Goal: Task Accomplishment & Management: Complete application form

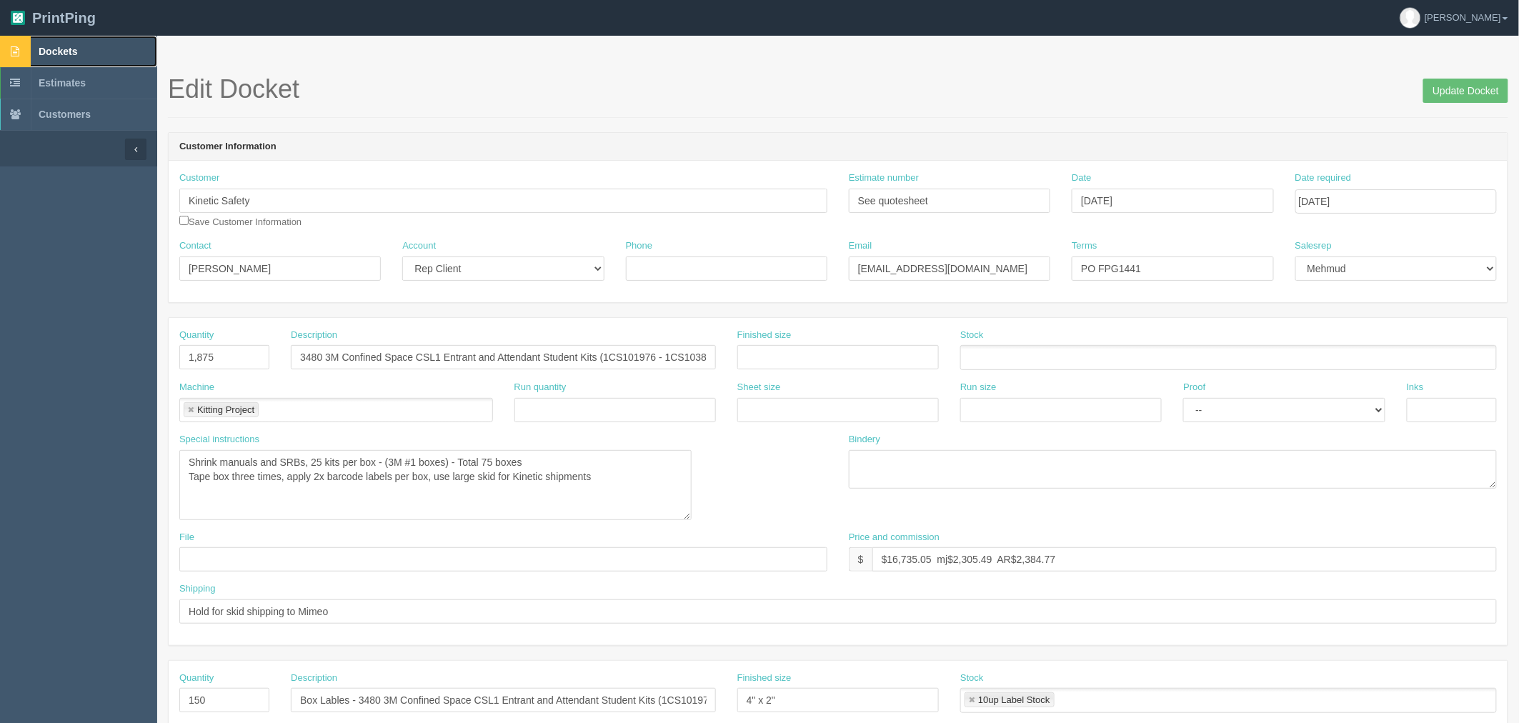
click at [83, 59] on link "Dockets" at bounding box center [78, 51] width 157 height 31
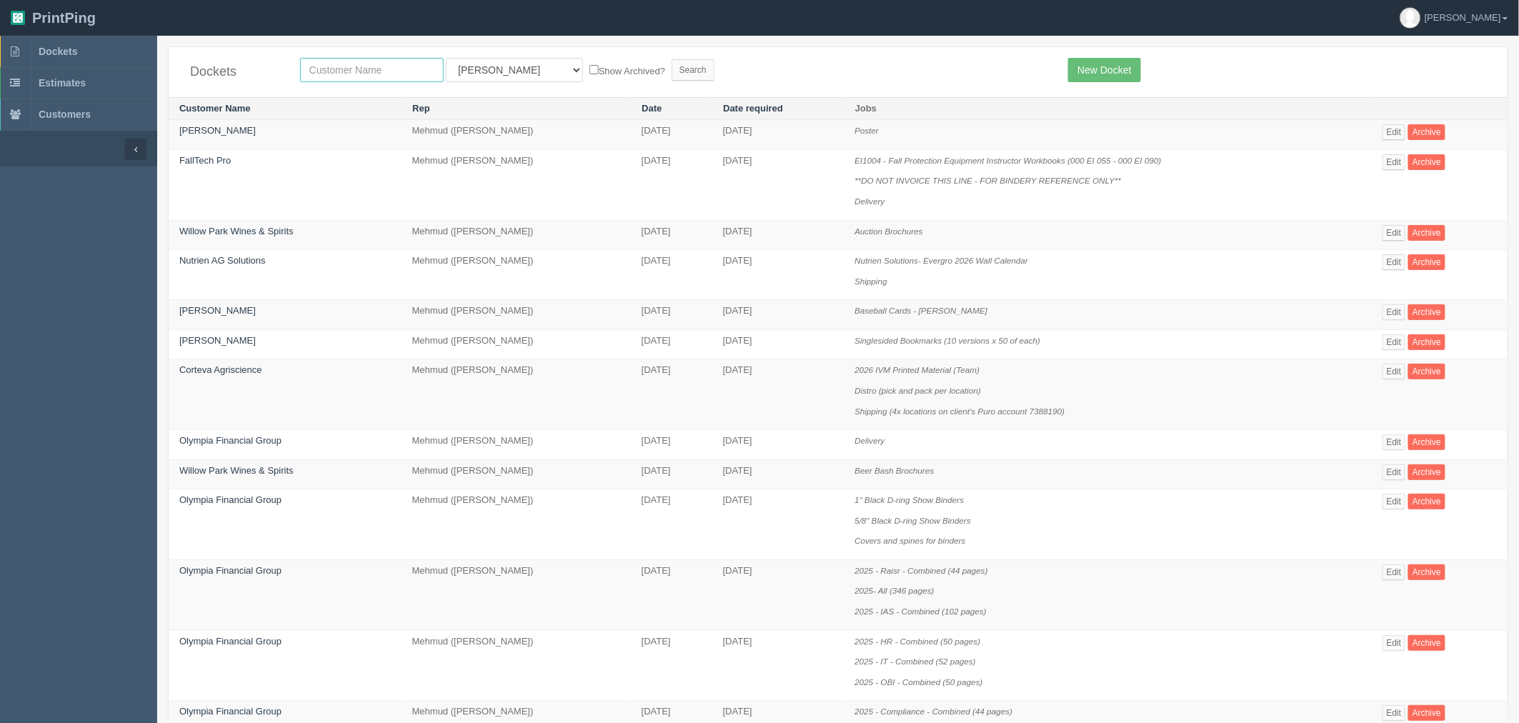
click at [359, 69] on input "text" at bounding box center [372, 70] width 144 height 24
type input "pdc"
click at [671, 59] on input "Search" at bounding box center [692, 69] width 43 height 21
click at [89, 51] on link "Dockets" at bounding box center [78, 51] width 157 height 31
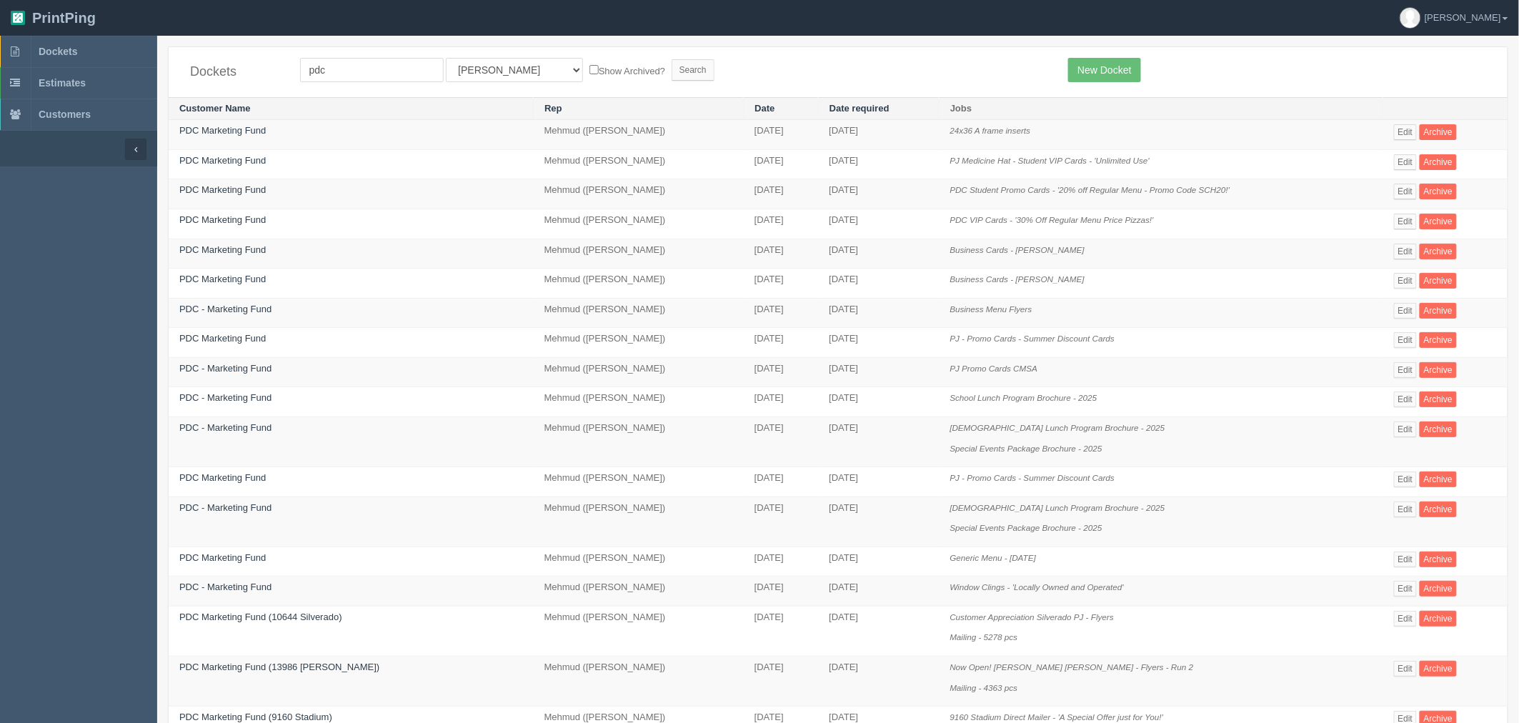
scroll to position [402, 0]
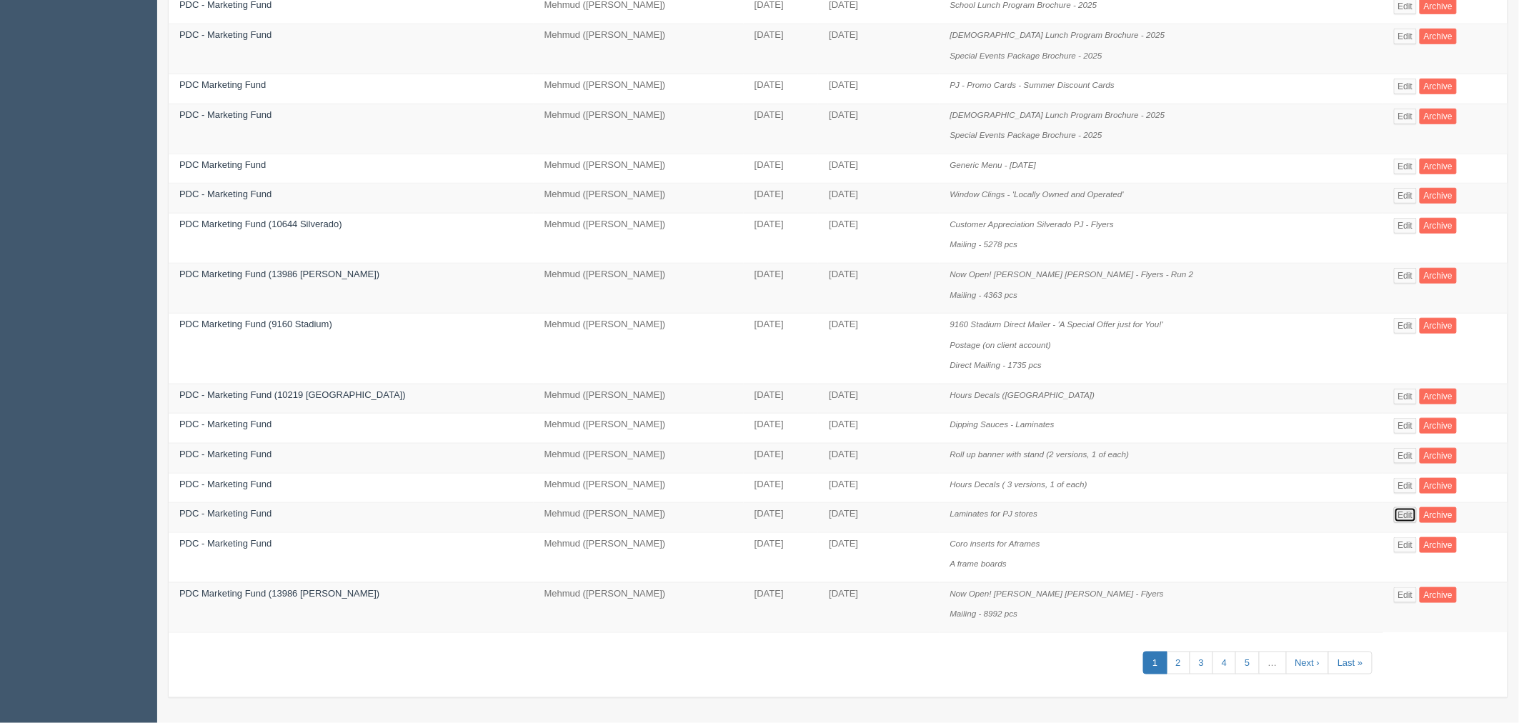
click at [1403, 509] on link "Edit" at bounding box center [1406, 515] width 24 height 16
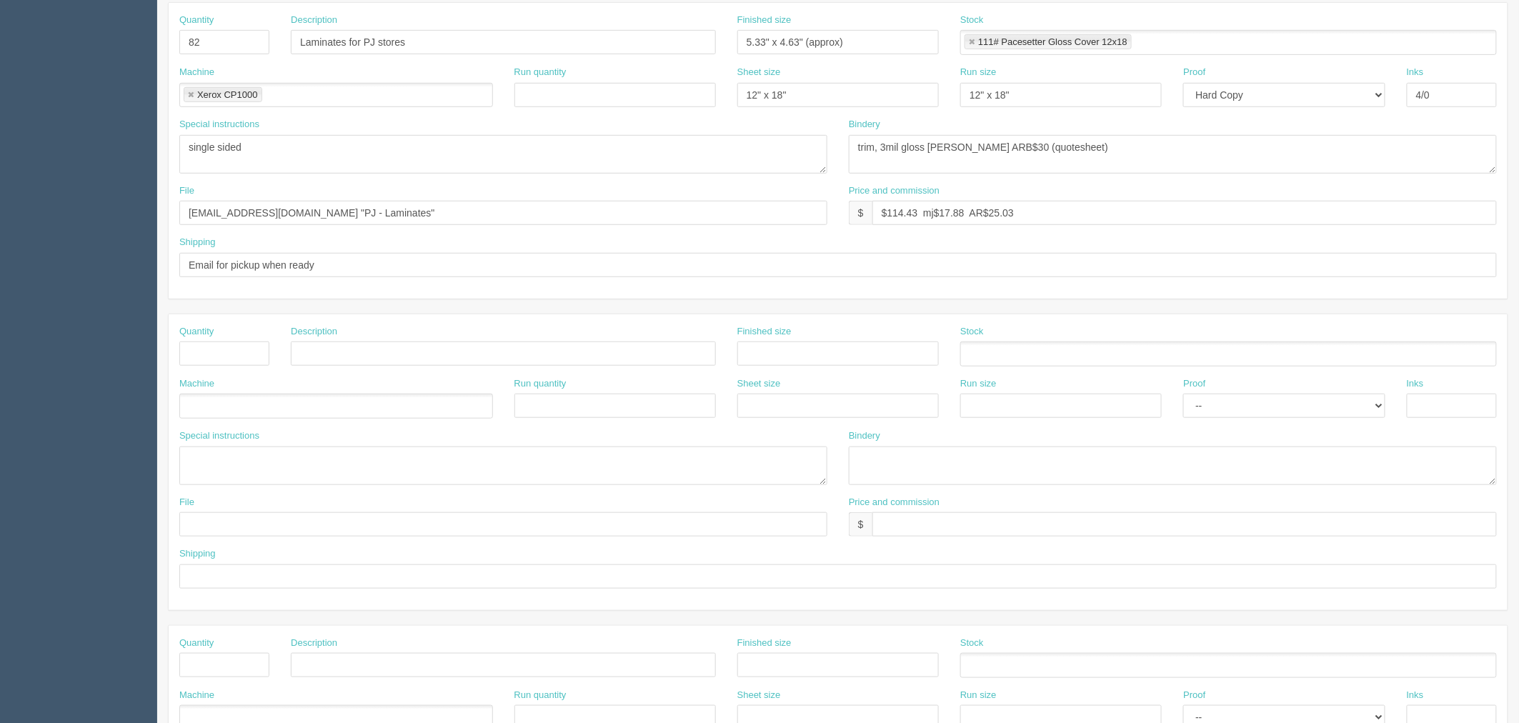
scroll to position [575, 0]
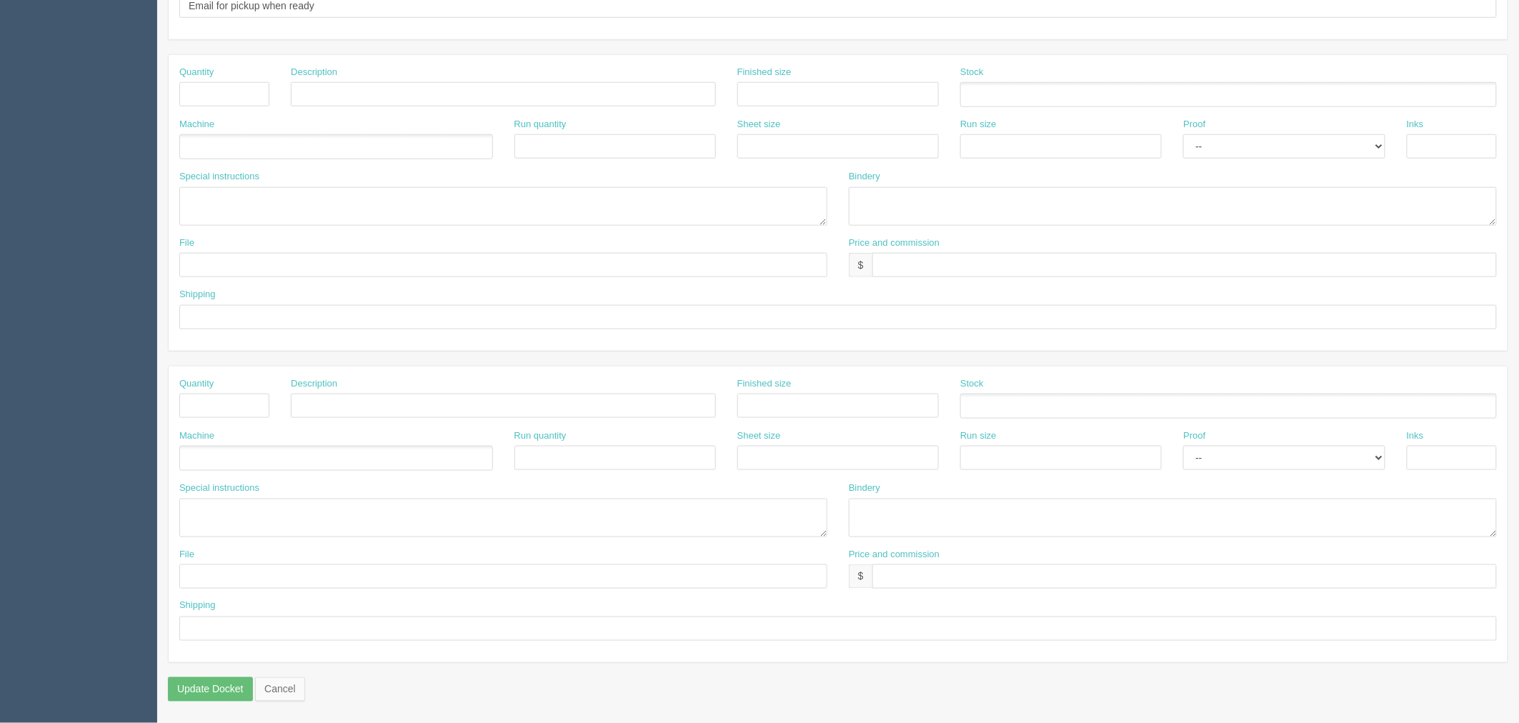
scroll to position [402, 0]
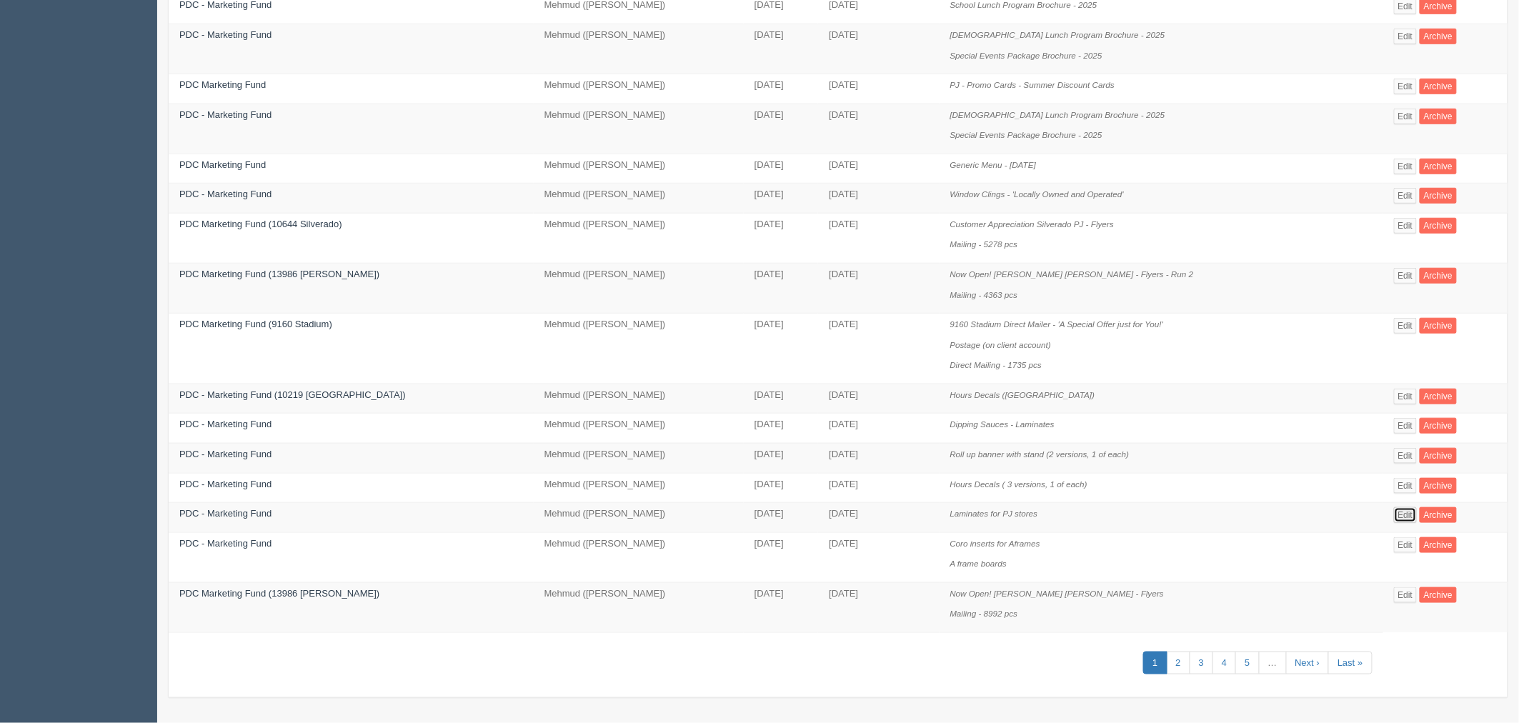
click at [1398, 513] on link "Edit" at bounding box center [1406, 515] width 24 height 16
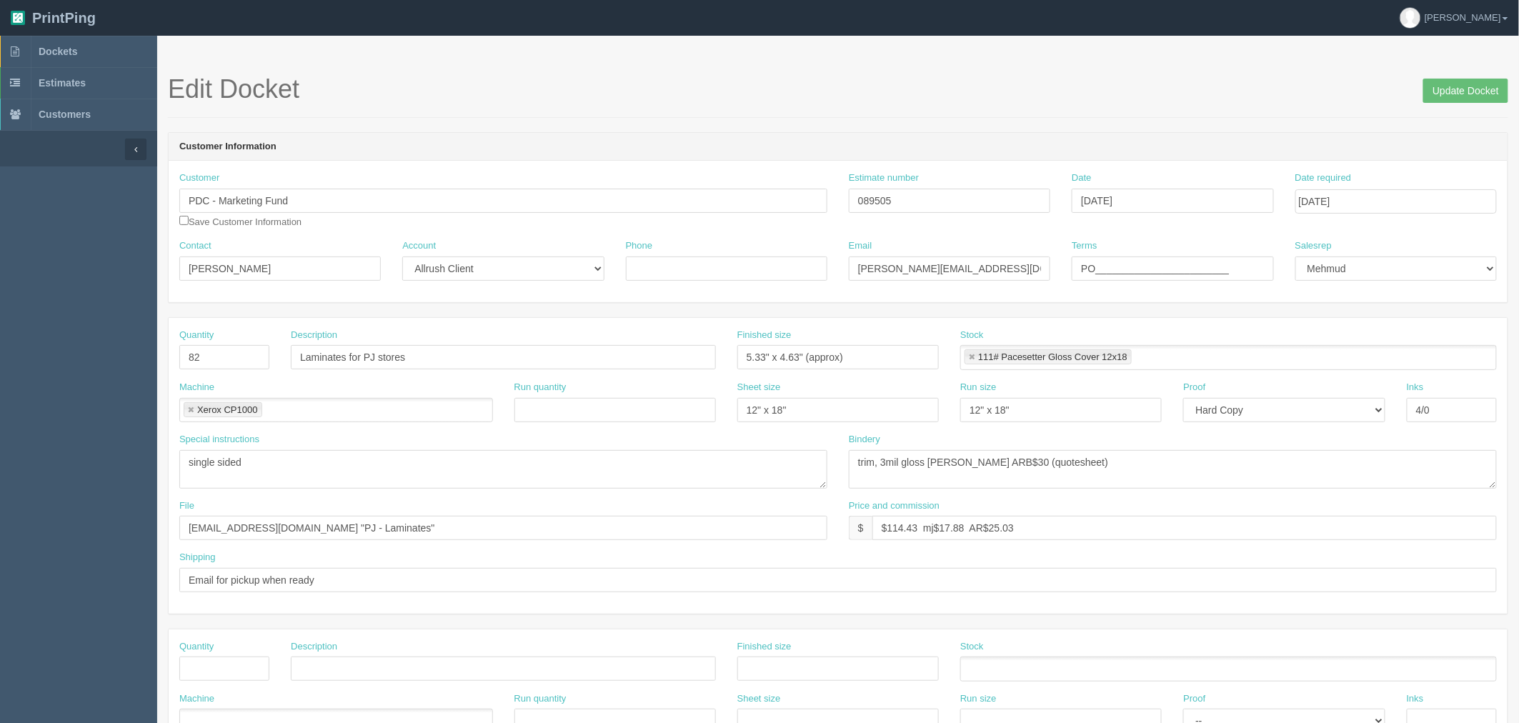
scroll to position [402, 0]
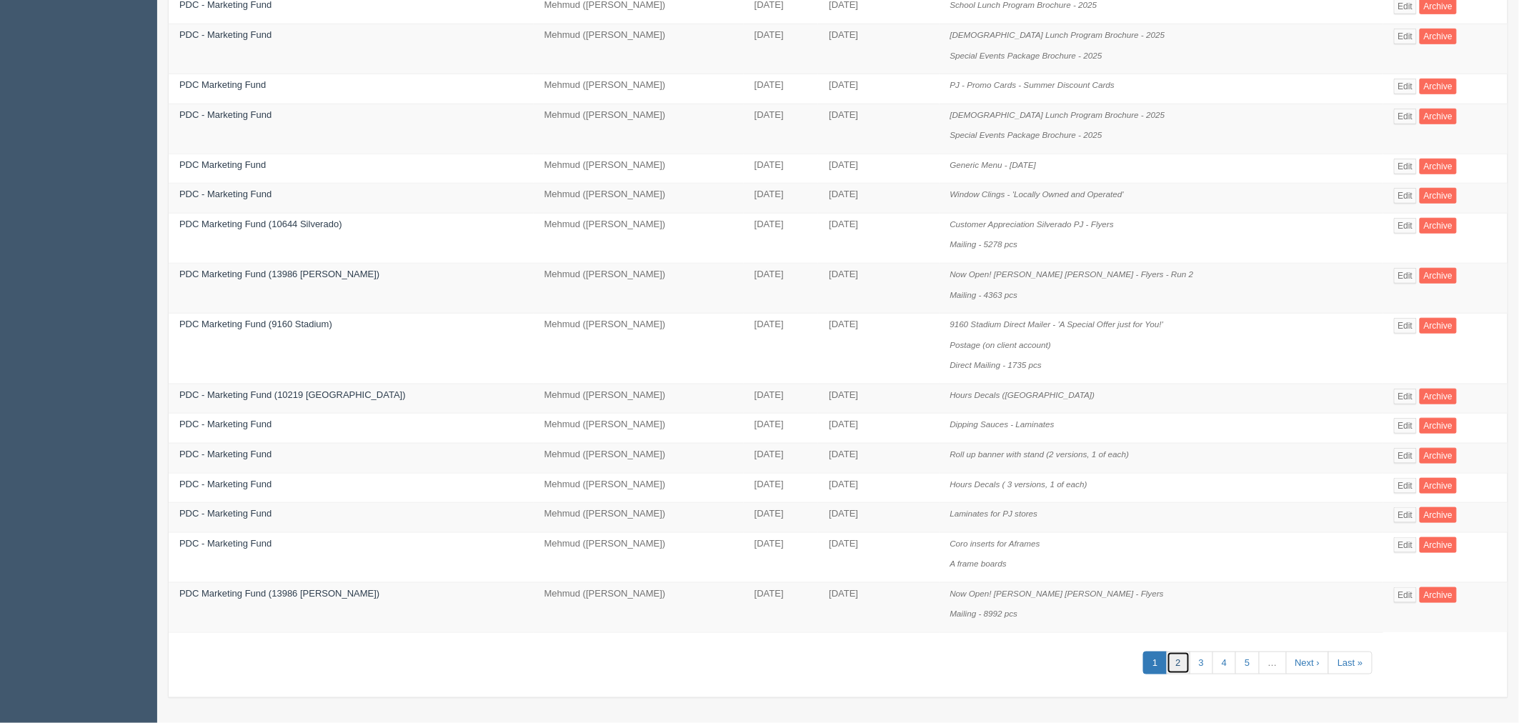
click at [1176, 666] on link "2" at bounding box center [1178, 663] width 24 height 24
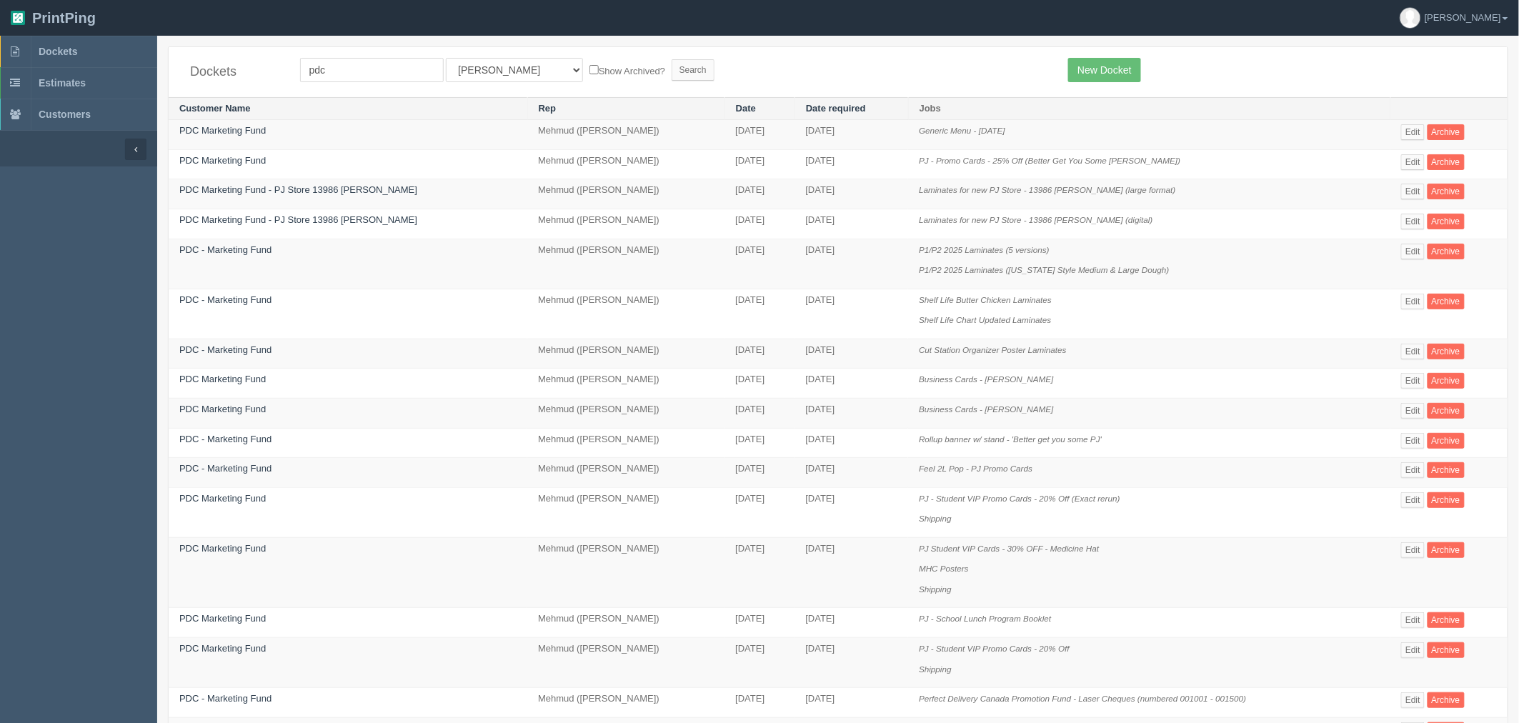
click at [1109, 380] on p "Business Cards - [PERSON_NAME]" at bounding box center [1149, 380] width 461 height 14
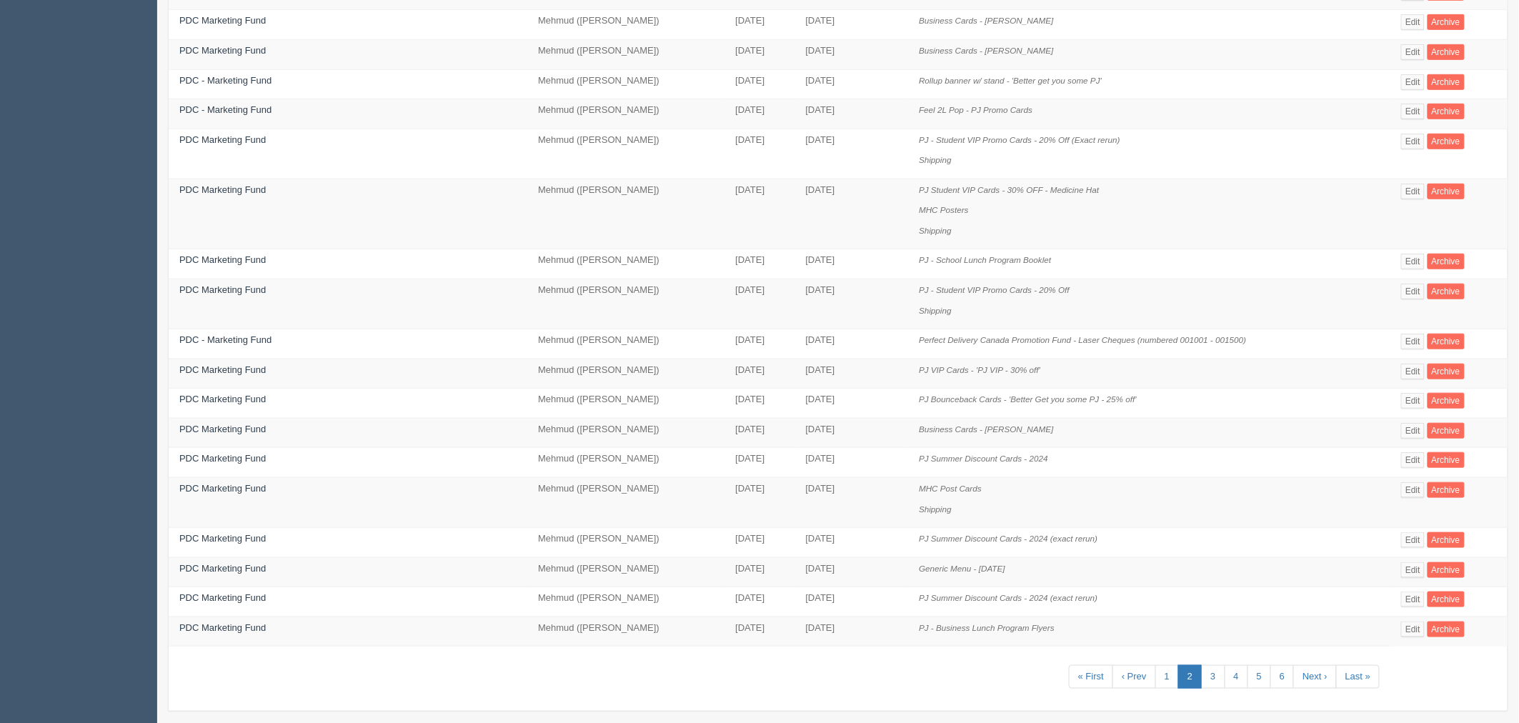
scroll to position [381, 0]
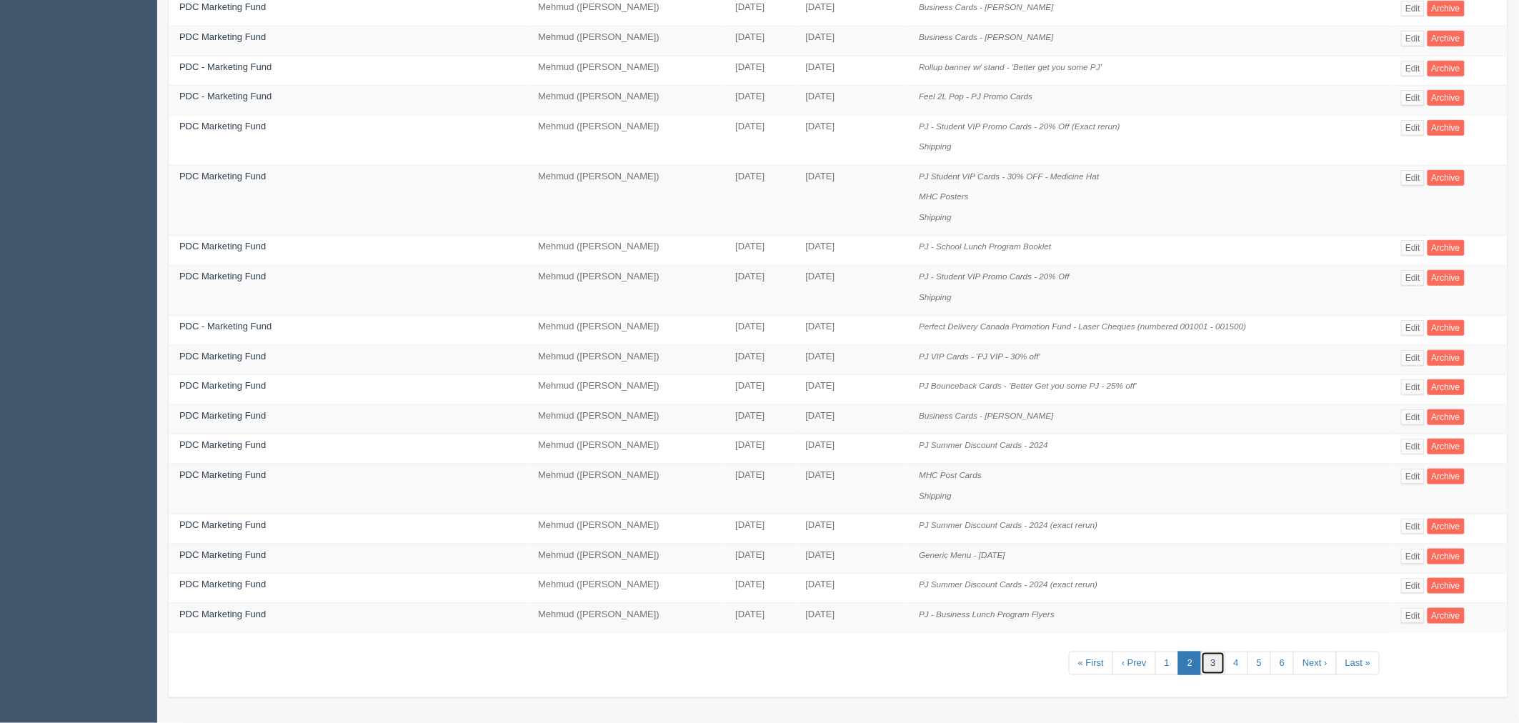
click at [1202, 655] on link "3" at bounding box center [1213, 663] width 24 height 24
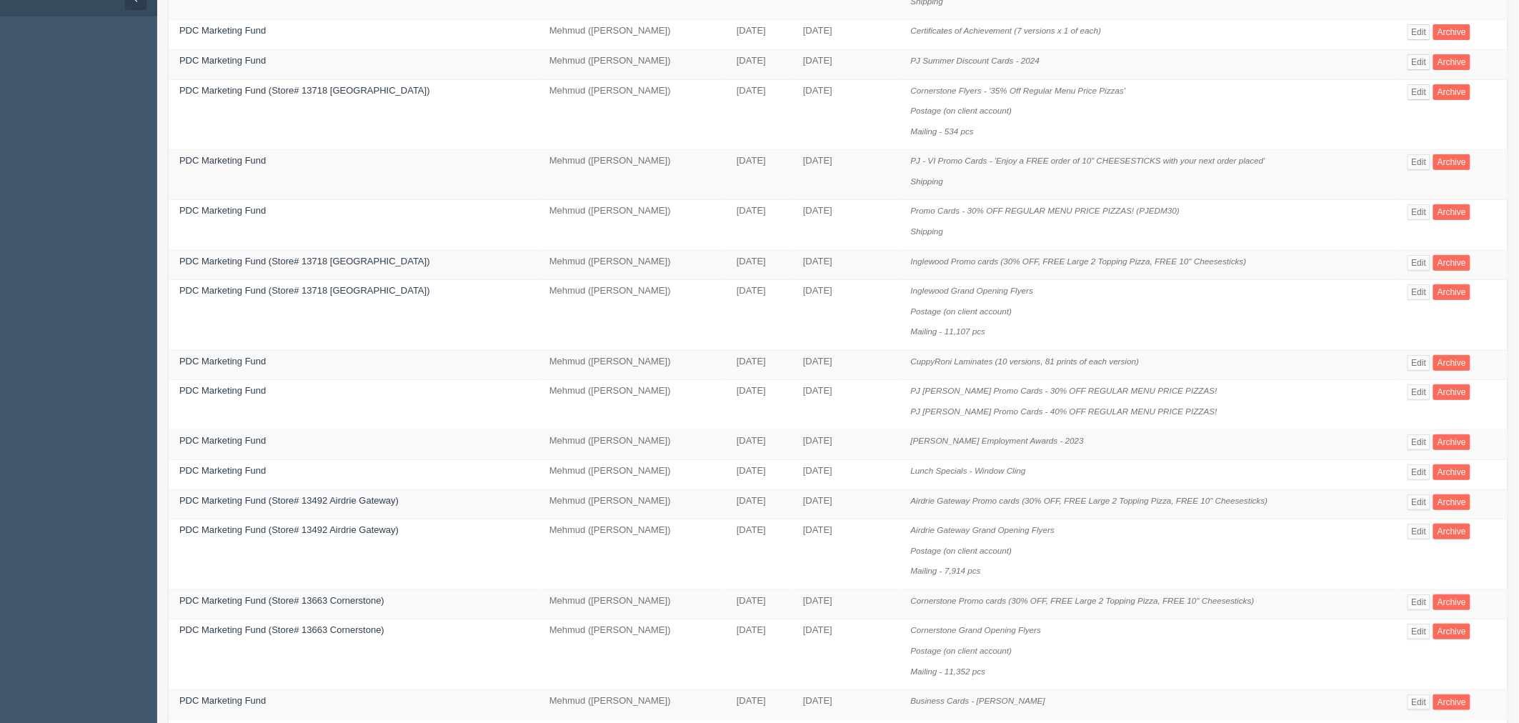
scroll to position [159, 0]
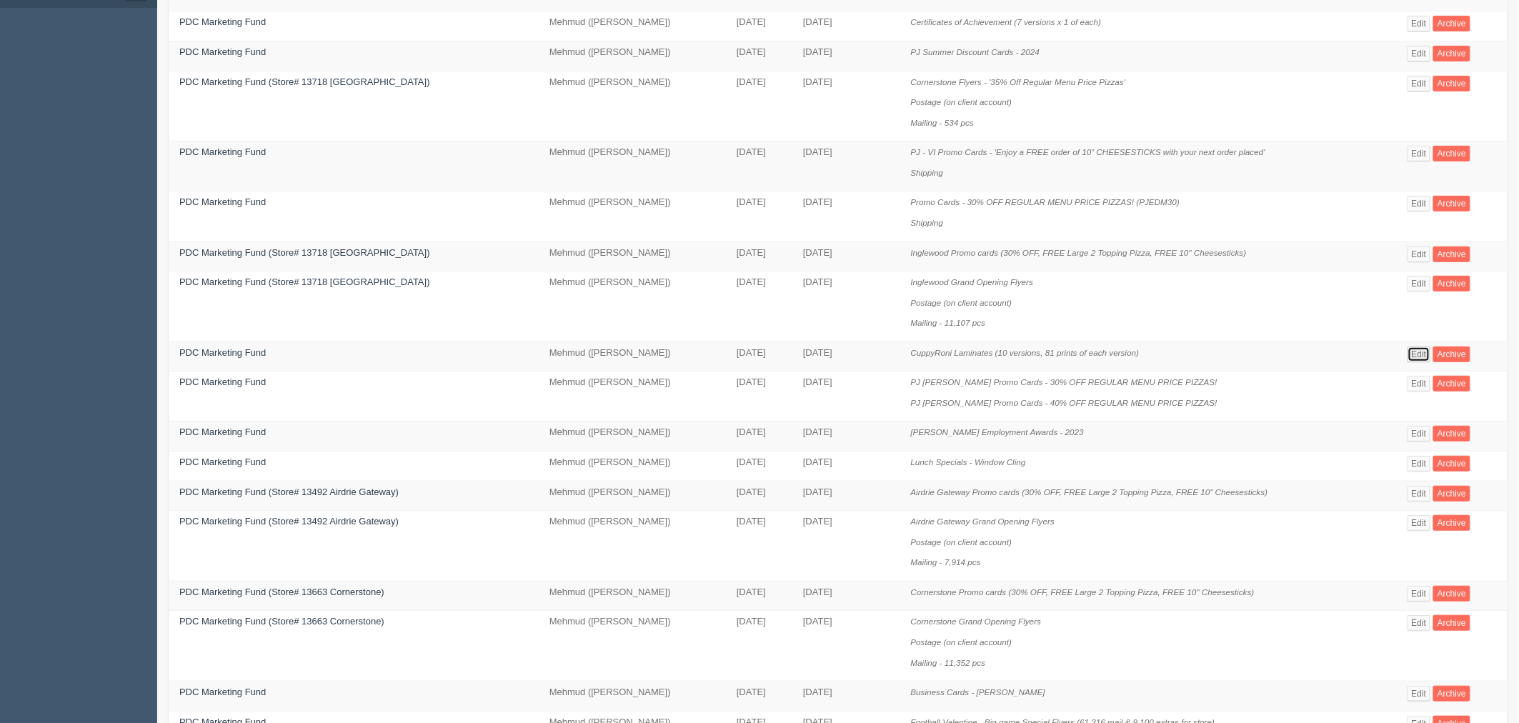
click at [1417, 356] on link "Edit" at bounding box center [1419, 354] width 24 height 16
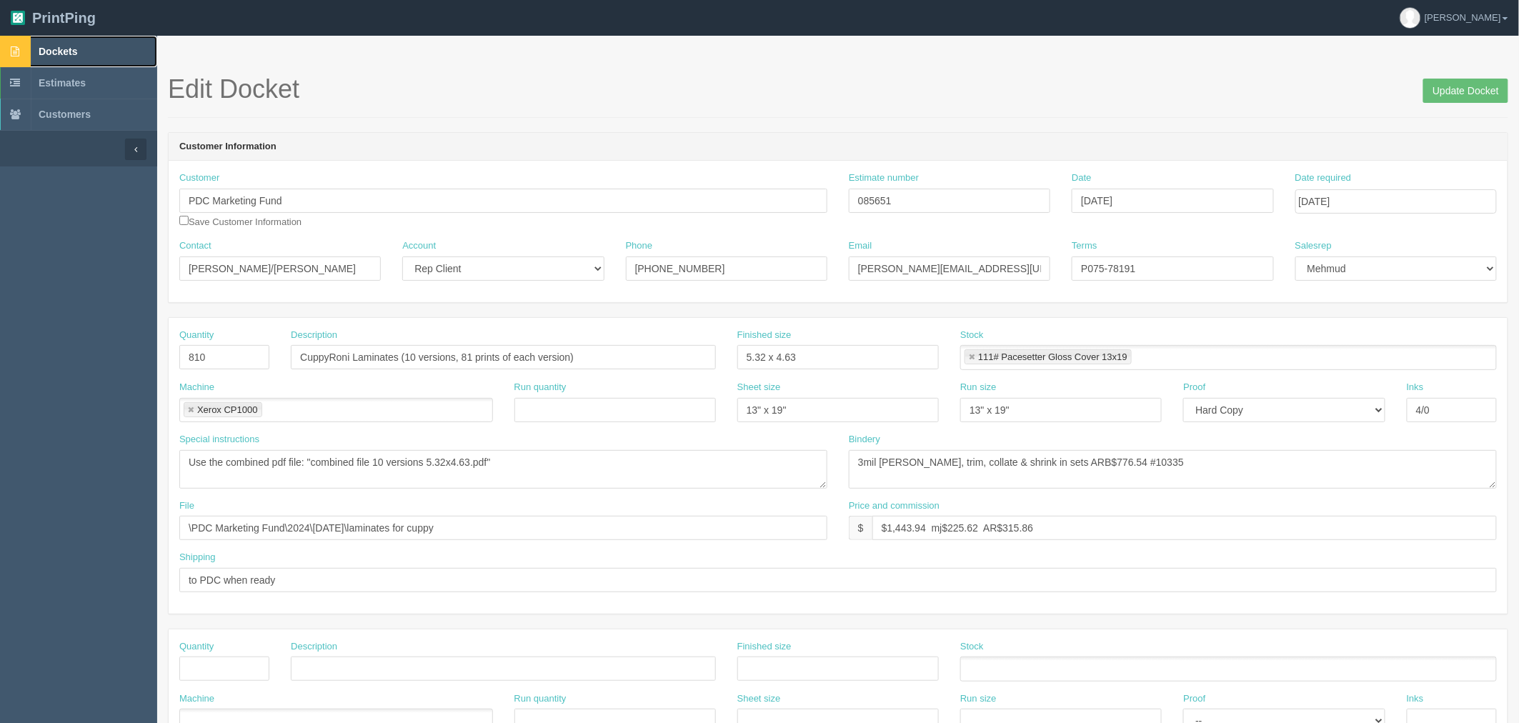
click at [45, 54] on span "Dockets" at bounding box center [58, 51] width 39 height 11
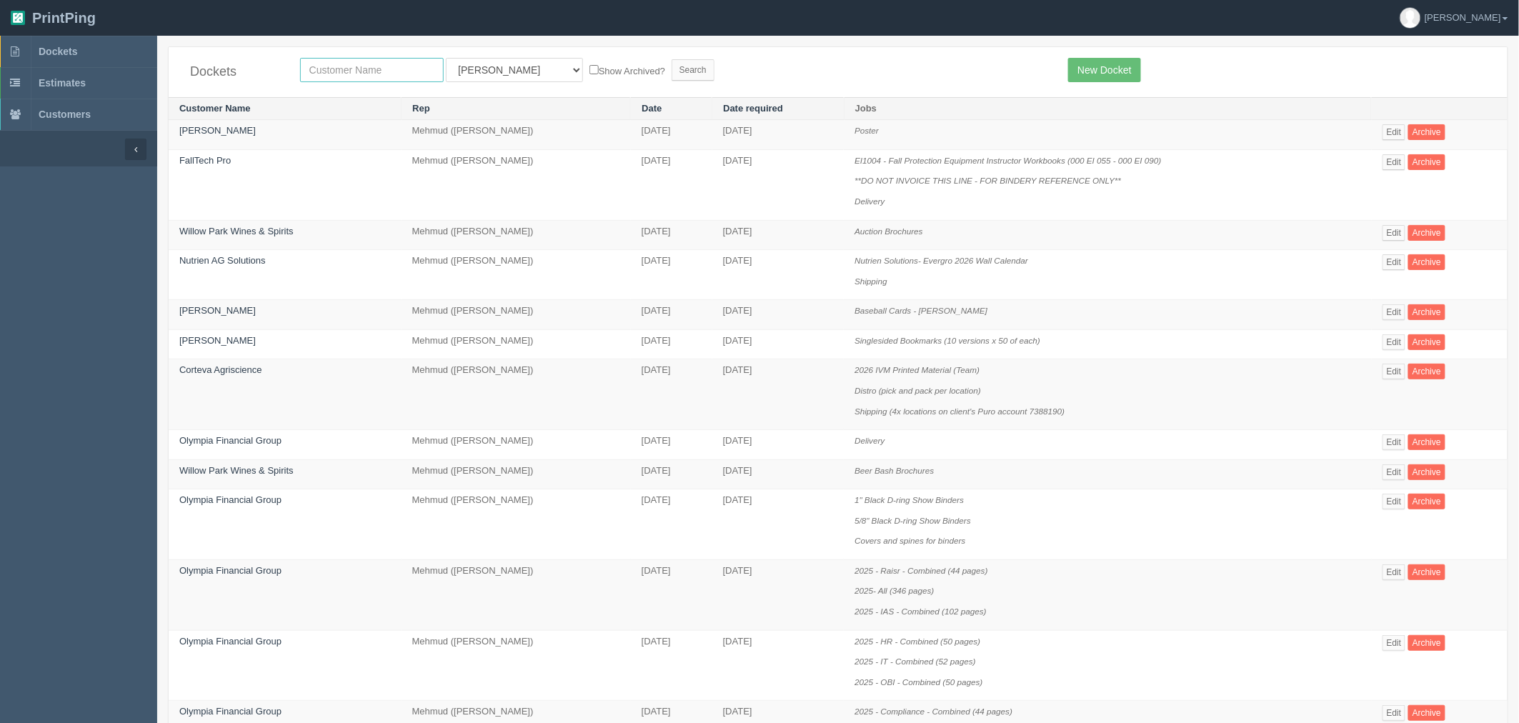
click at [388, 75] on input "text" at bounding box center [372, 70] width 144 height 24
type input "papa johns"
click at [671, 59] on input "Search" at bounding box center [692, 69] width 43 height 21
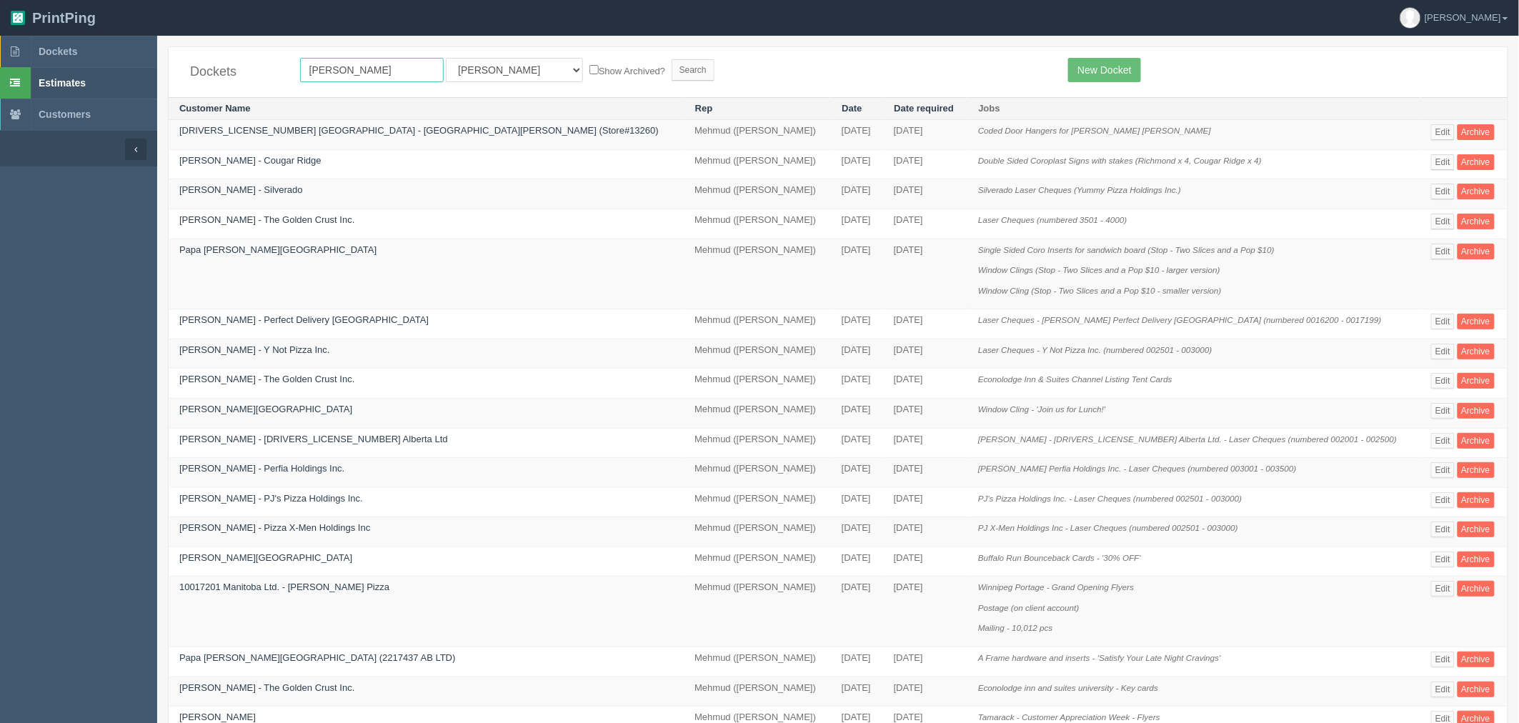
drag, startPoint x: 348, startPoint y: 74, endPoint x: 100, endPoint y: 64, distance: 248.1
click at [118, 71] on section "Dockets Estimates Customers" at bounding box center [759, 596] width 1519 height 1121
type input "pdc"
click at [671, 59] on input "Search" at bounding box center [692, 69] width 43 height 21
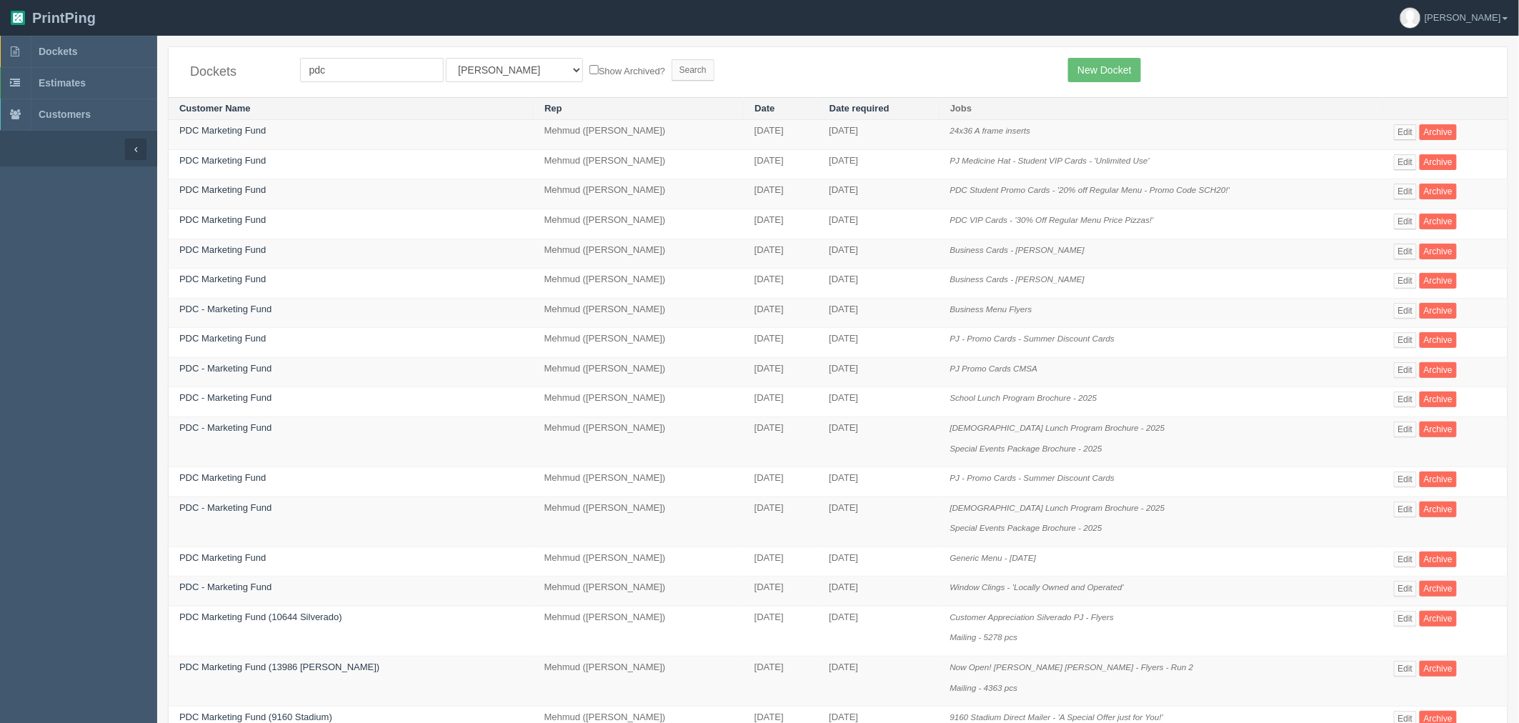
scroll to position [402, 0]
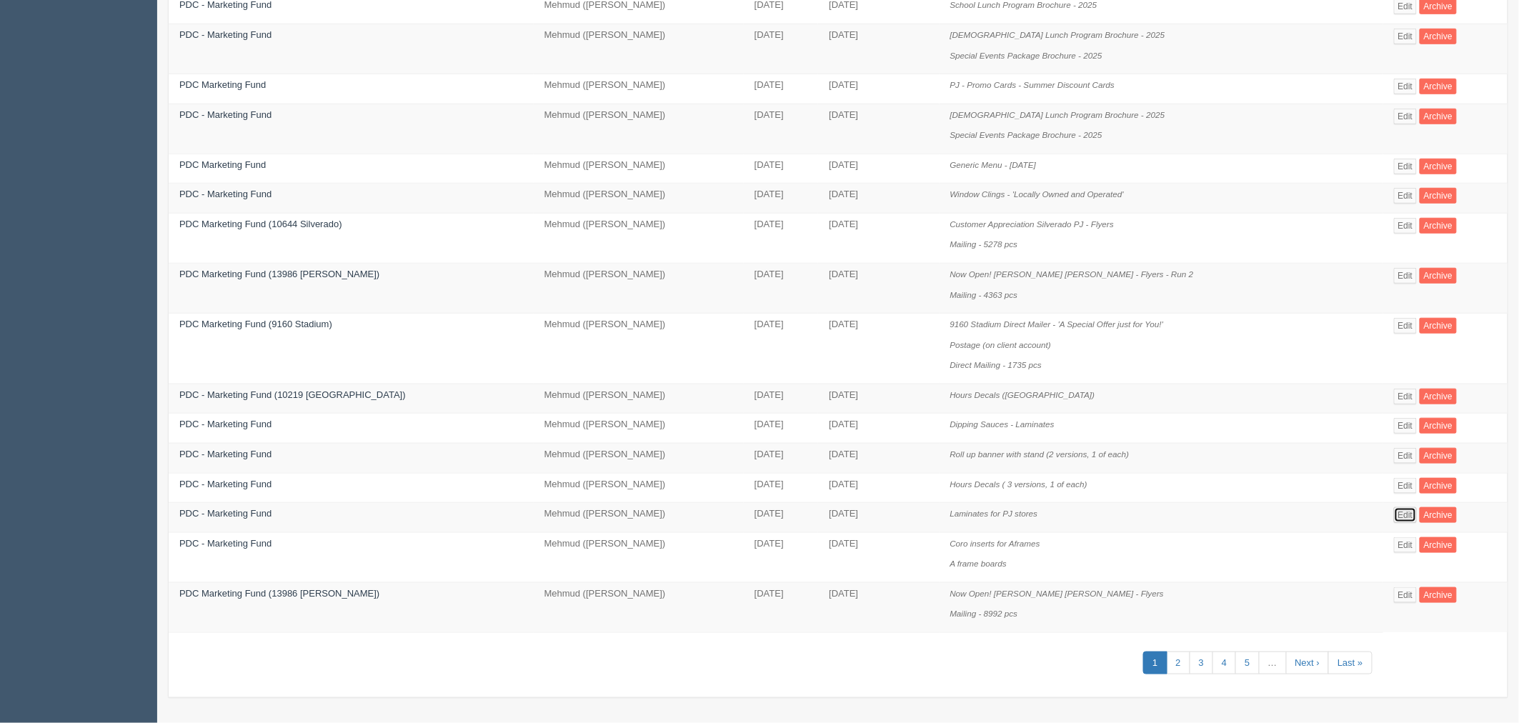
click at [1397, 516] on link "Edit" at bounding box center [1406, 515] width 24 height 16
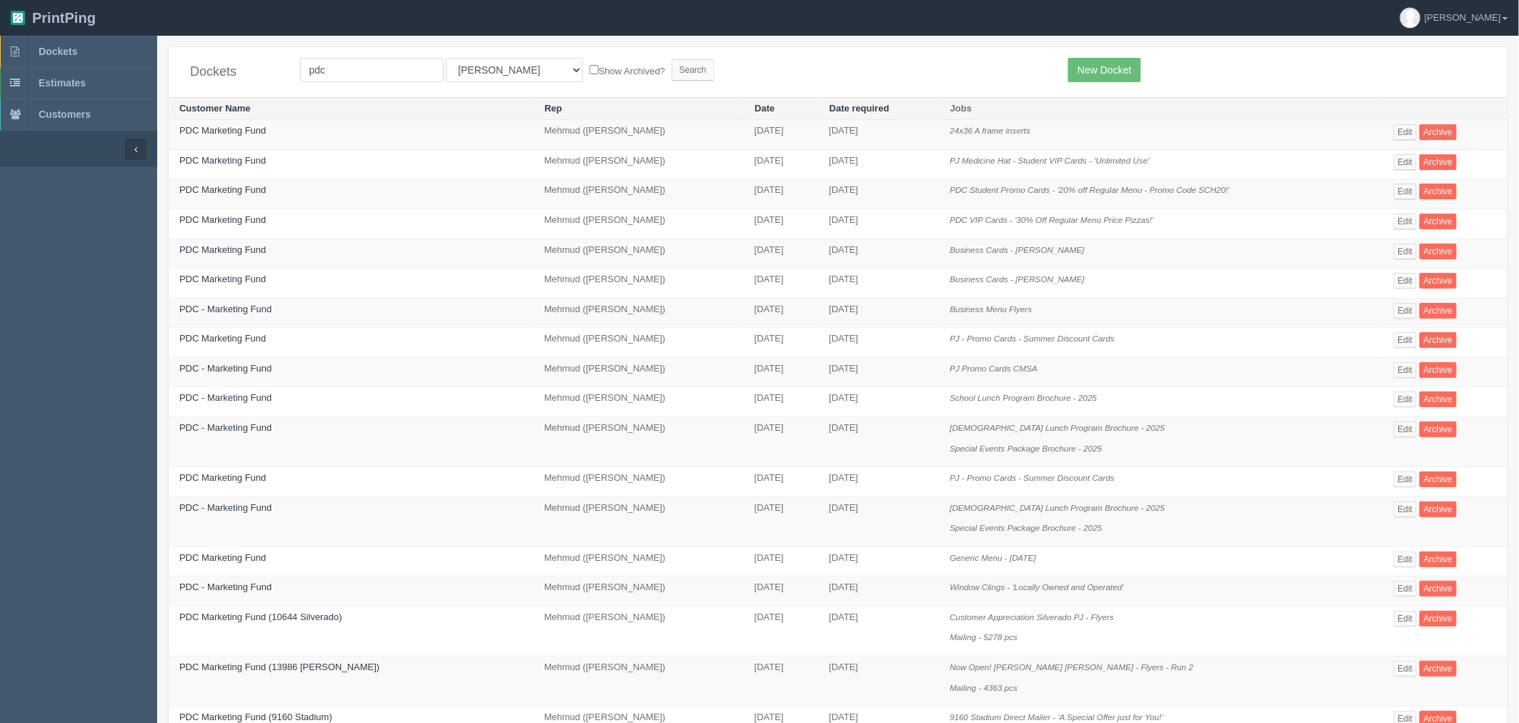
scroll to position [402, 0]
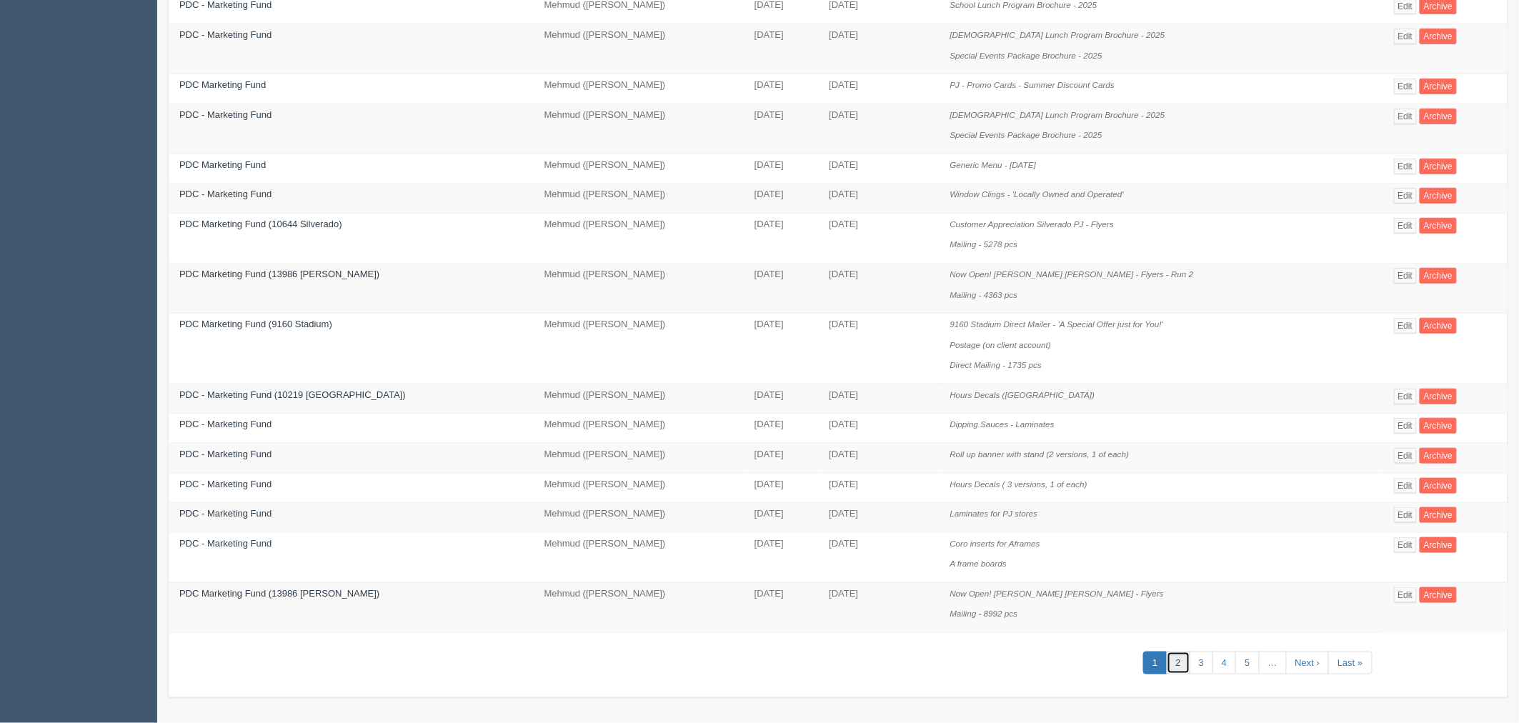
click at [1174, 666] on link "2" at bounding box center [1178, 663] width 24 height 24
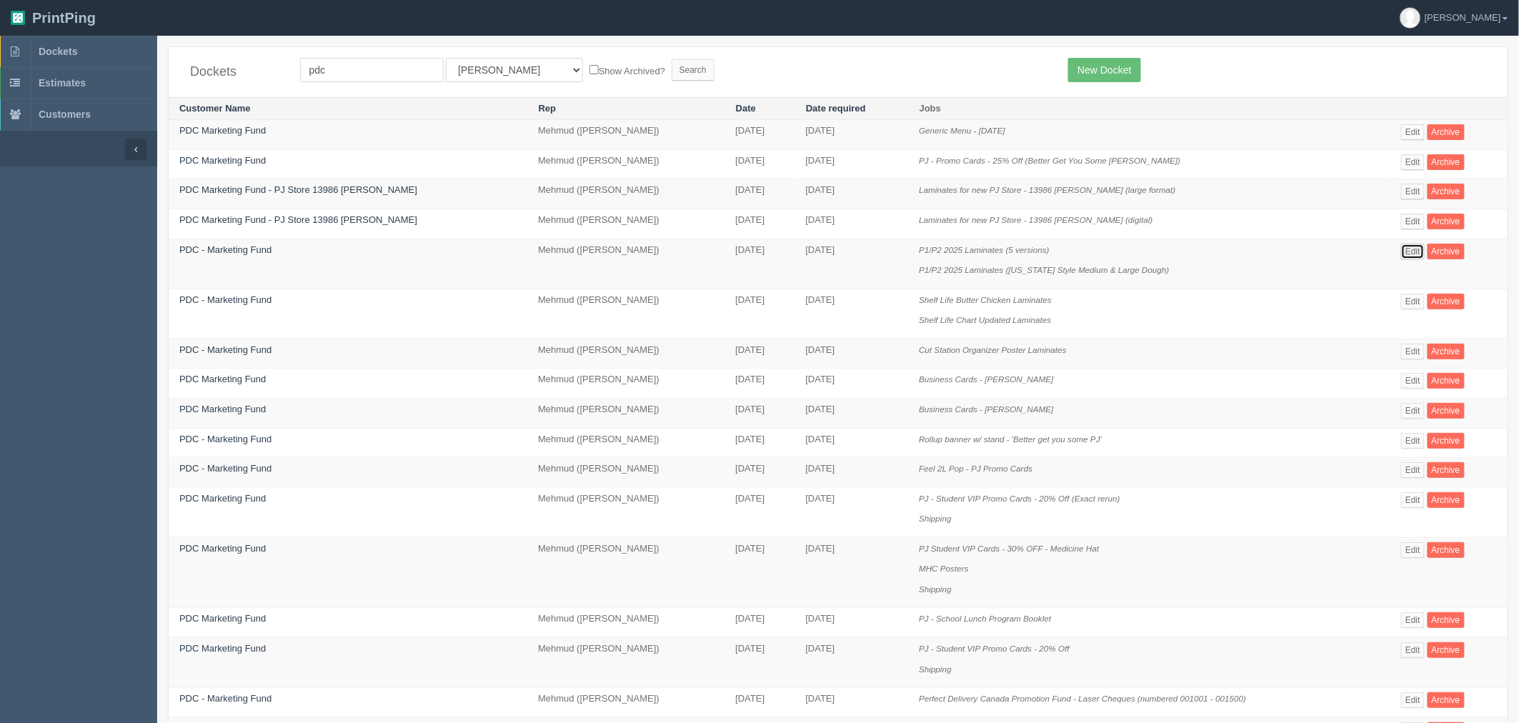
click at [1417, 251] on link "Edit" at bounding box center [1413, 252] width 24 height 16
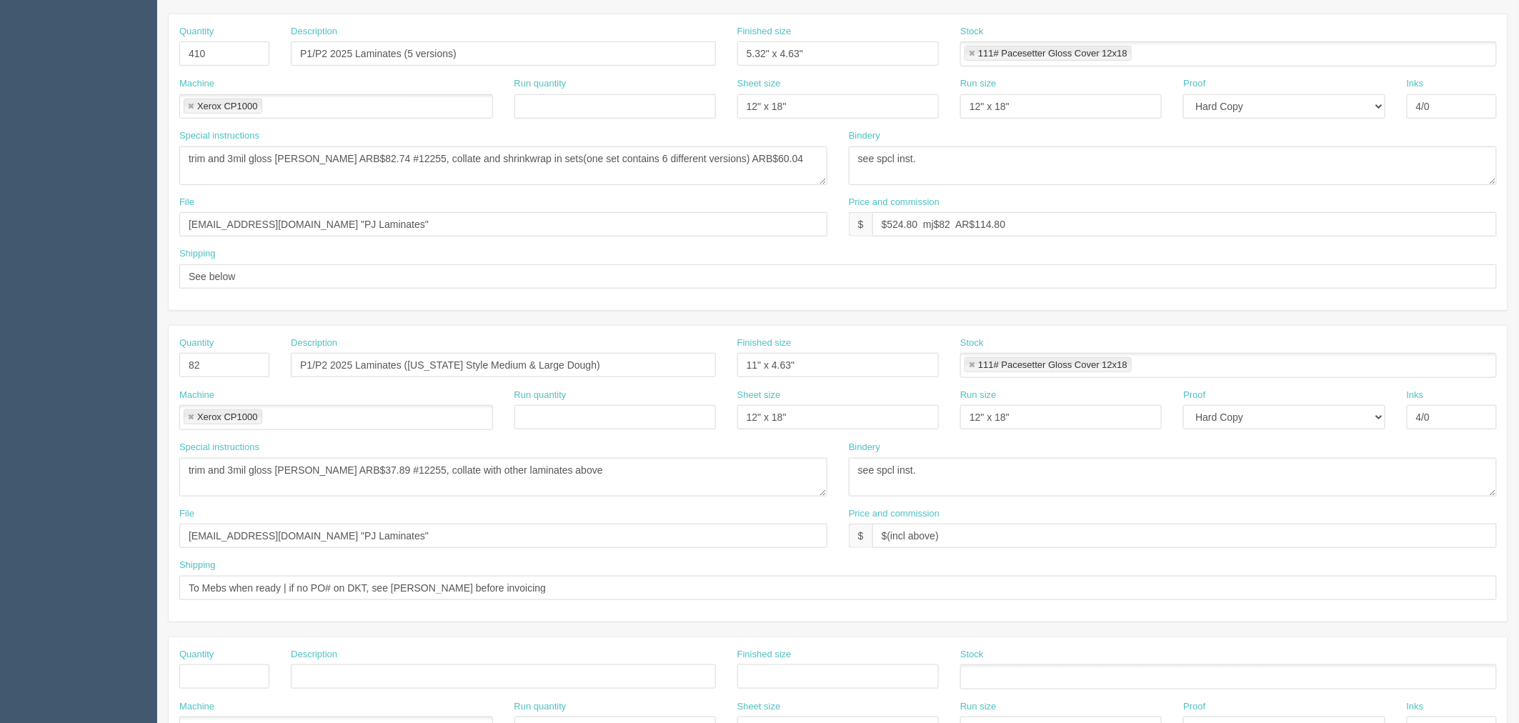
scroll to position [317, 0]
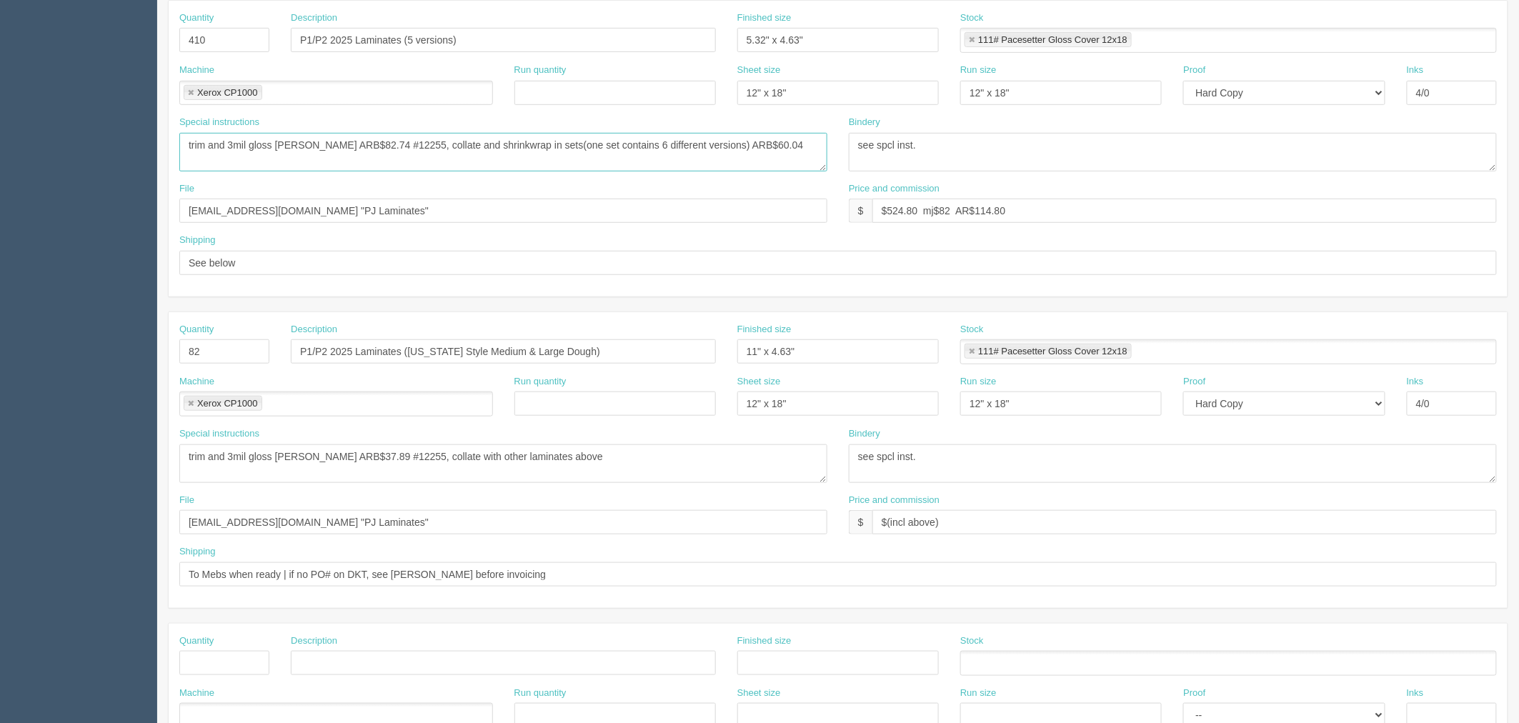
click at [379, 143] on textarea "trim and 3mil gloss lam ARB$82.74 #12255, collate and shrinkwrap in sets(one se…" at bounding box center [503, 152] width 648 height 39
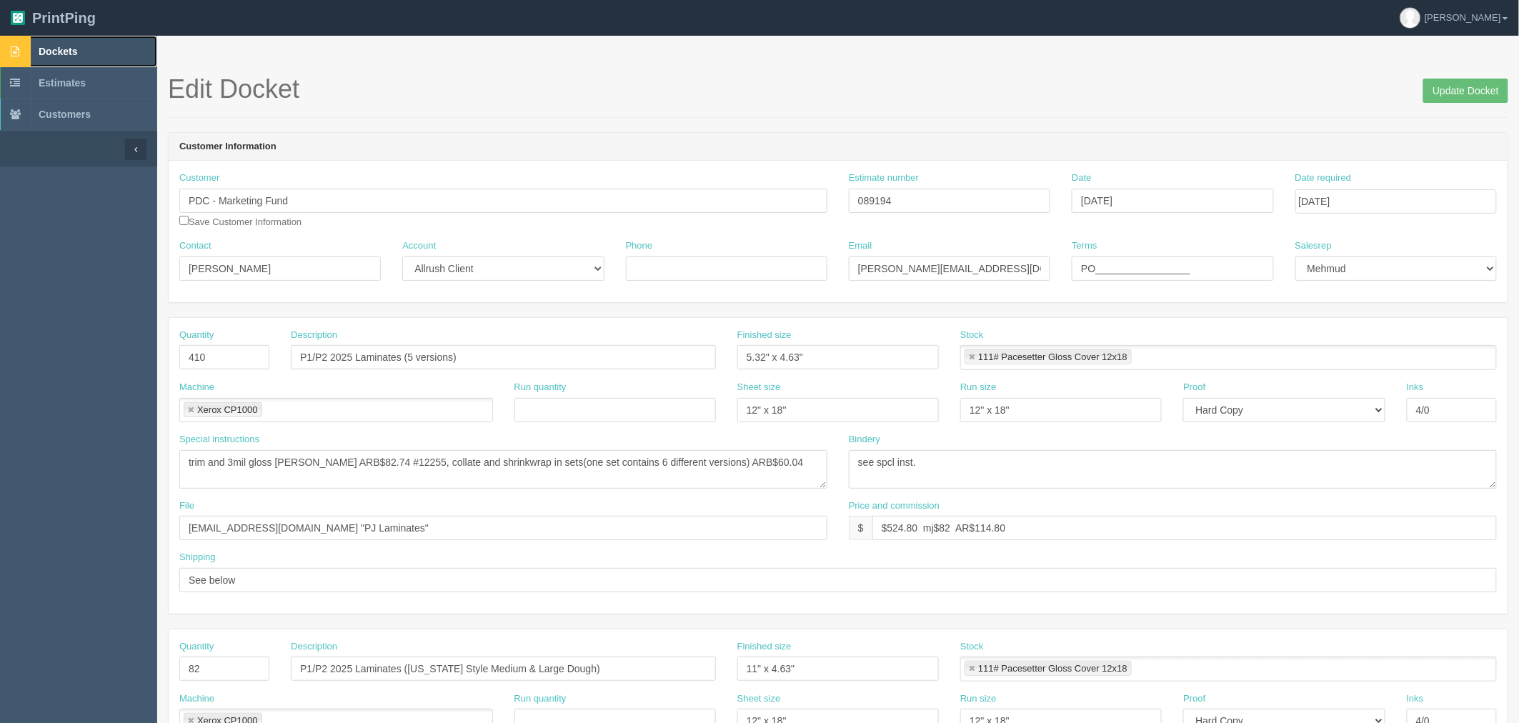
click at [95, 53] on link "Dockets" at bounding box center [78, 51] width 157 height 31
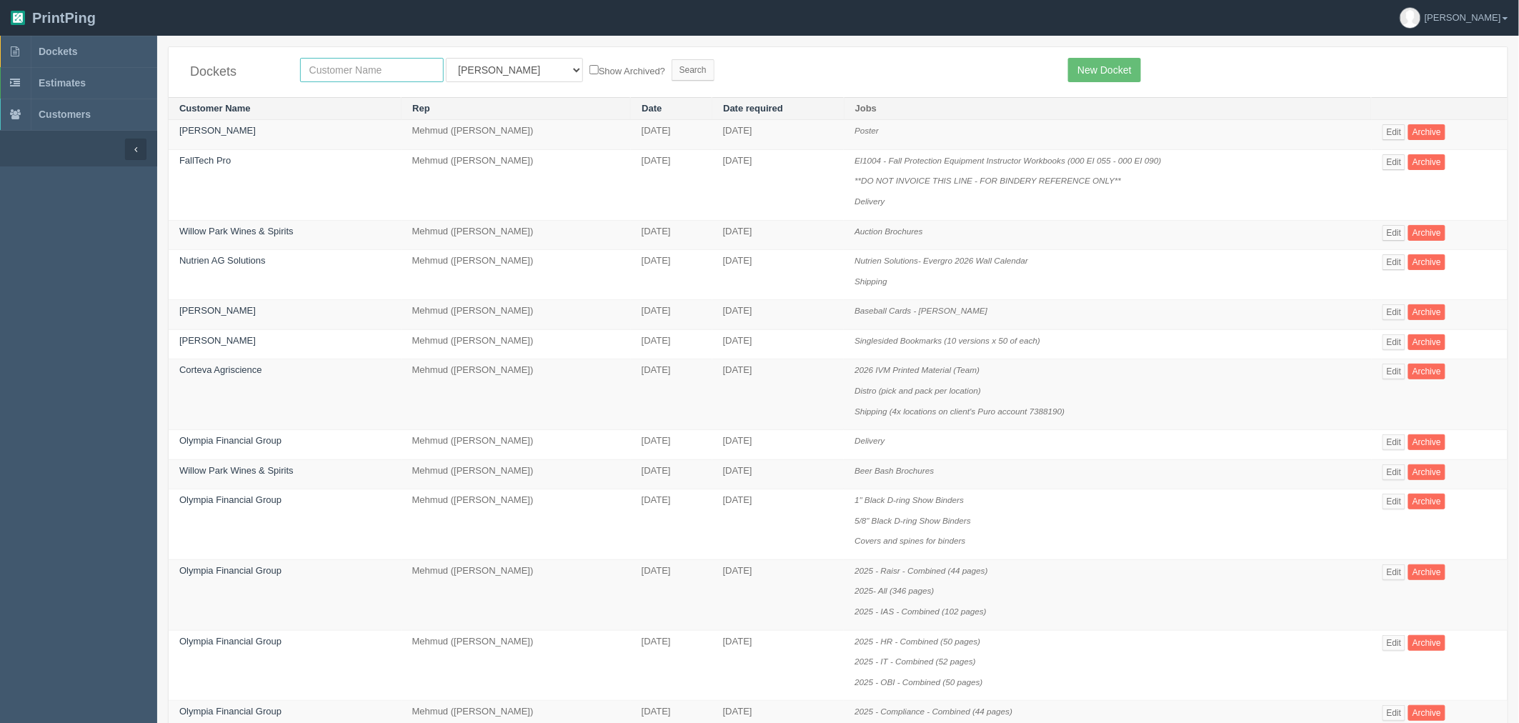
drag, startPoint x: 345, startPoint y: 67, endPoint x: 353, endPoint y: 71, distance: 9.0
click at [348, 68] on input "text" at bounding box center [372, 70] width 144 height 24
type input "solartility"
click at [671, 59] on input "Search" at bounding box center [692, 69] width 43 height 21
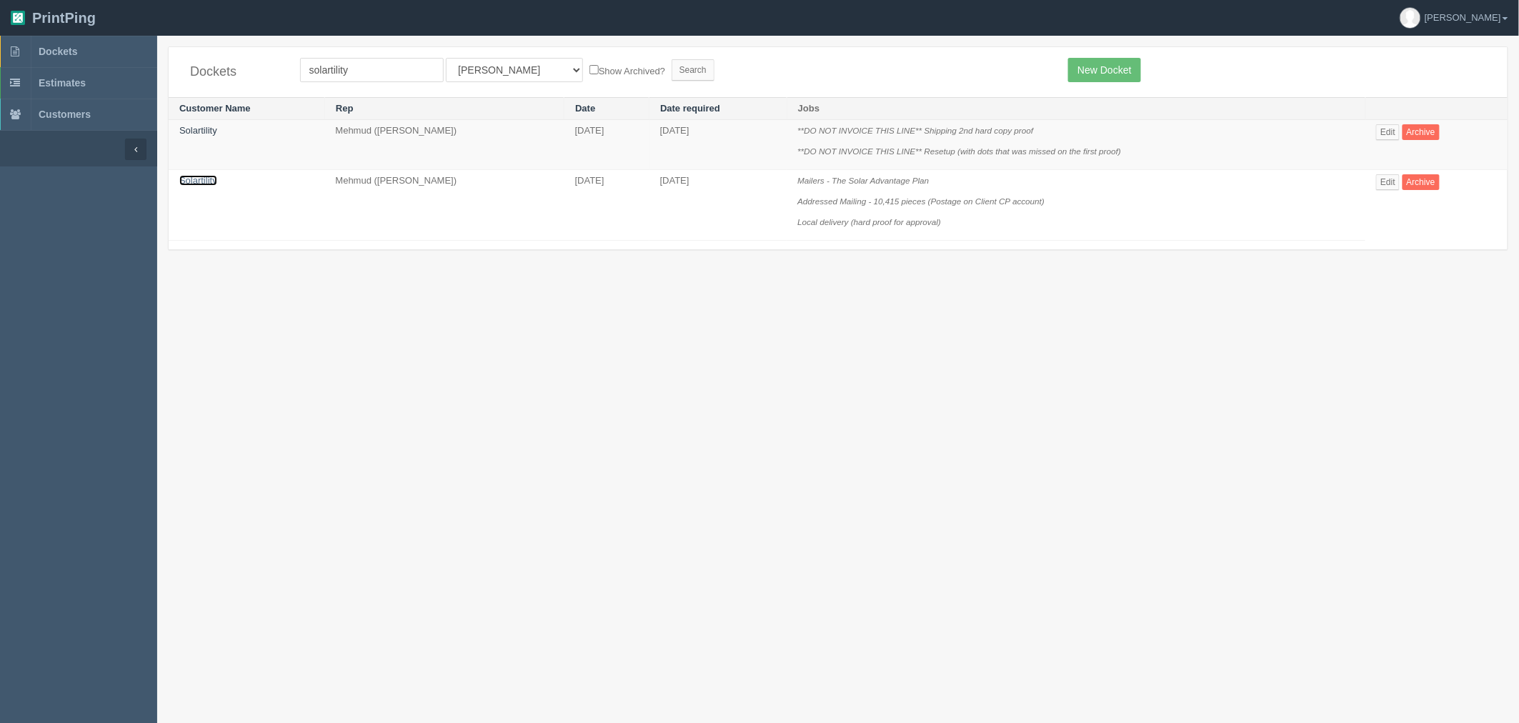
click at [210, 179] on link "Solartility" at bounding box center [198, 180] width 38 height 11
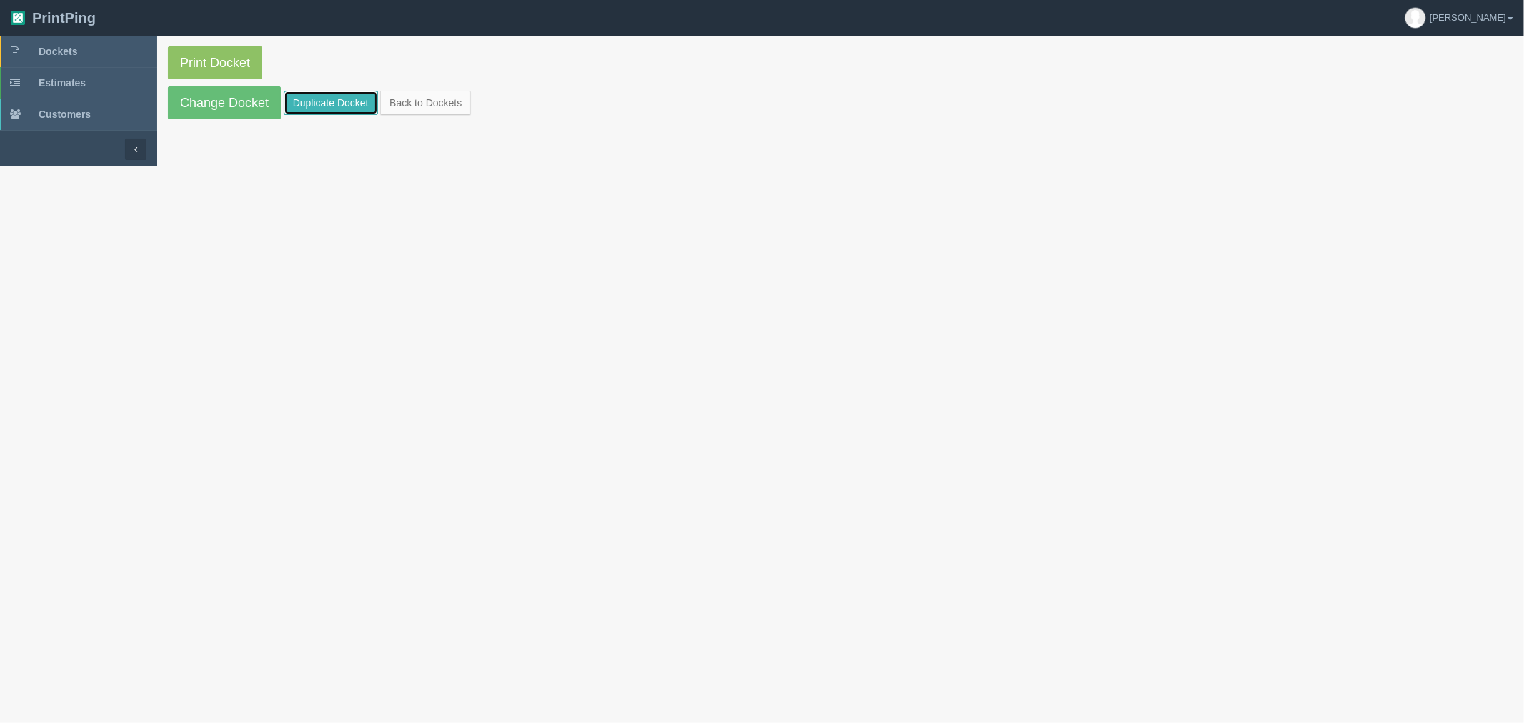
click at [317, 104] on link "Duplicate Docket" at bounding box center [331, 103] width 94 height 24
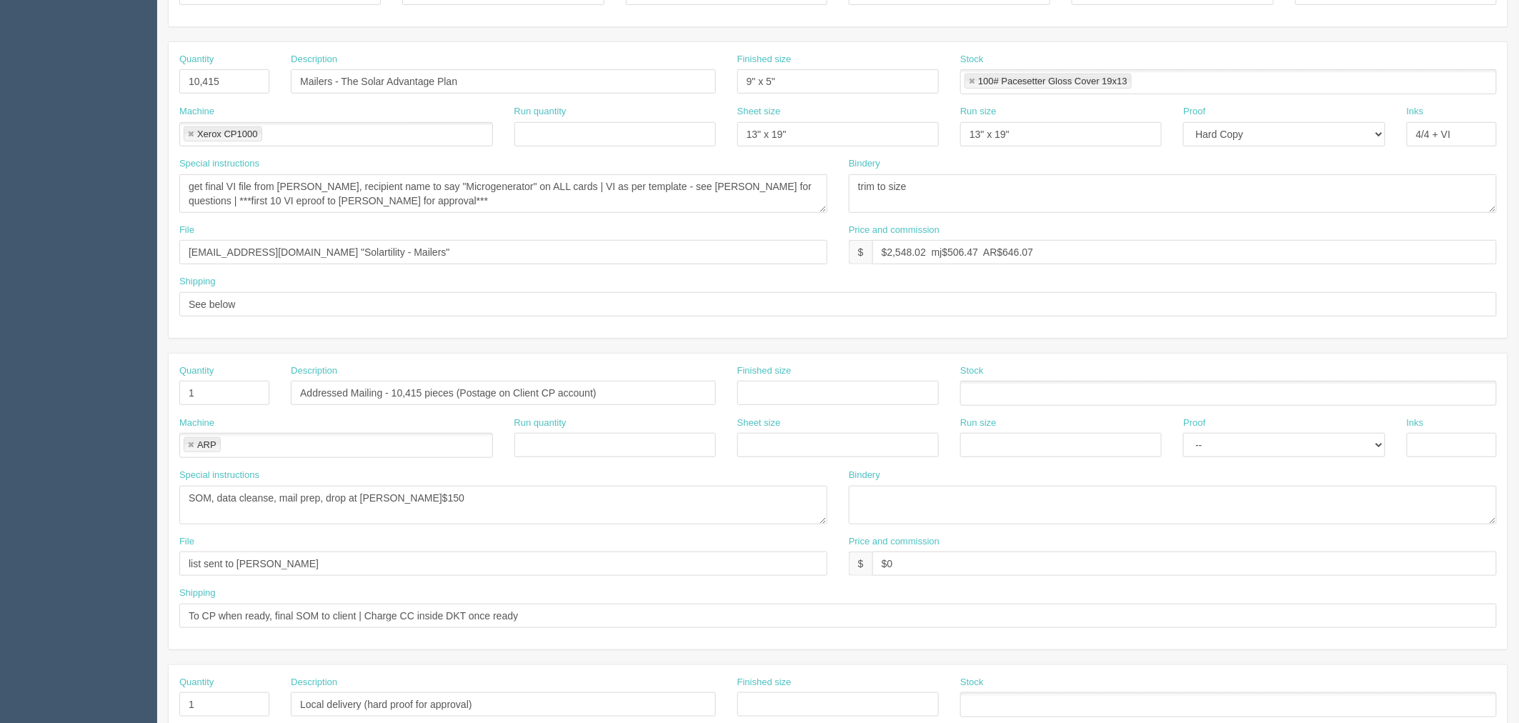
scroll to position [238, 0]
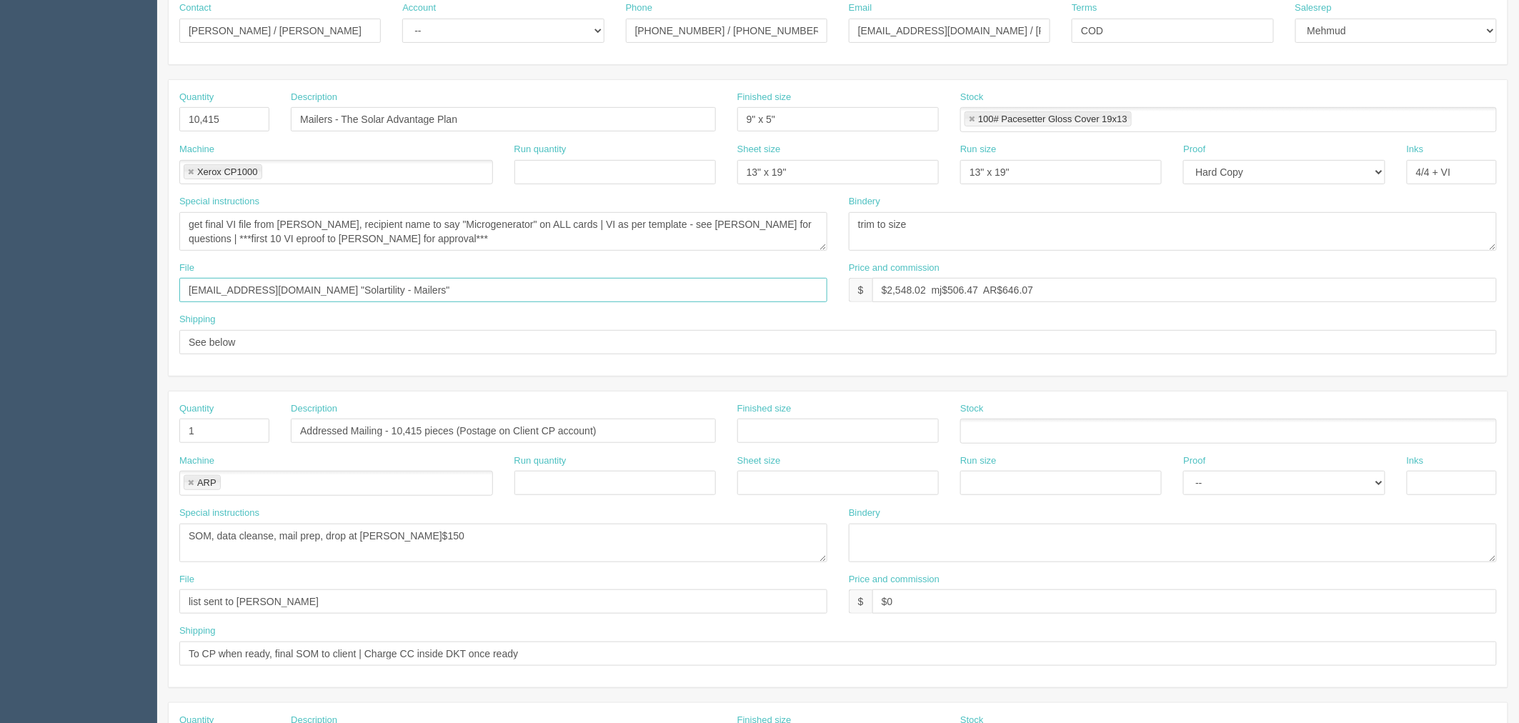
drag, startPoint x: 369, startPoint y: 294, endPoint x: 252, endPoint y: 277, distance: 117.7
click at [113, 275] on section "Dockets Estimates Customers" at bounding box center [759, 428] width 1519 height 1261
drag, startPoint x: 382, startPoint y: 236, endPoint x: 61, endPoint y: 195, distance: 323.4
click at [61, 195] on section "Dockets Estimates Customers" at bounding box center [759, 428] width 1519 height 1261
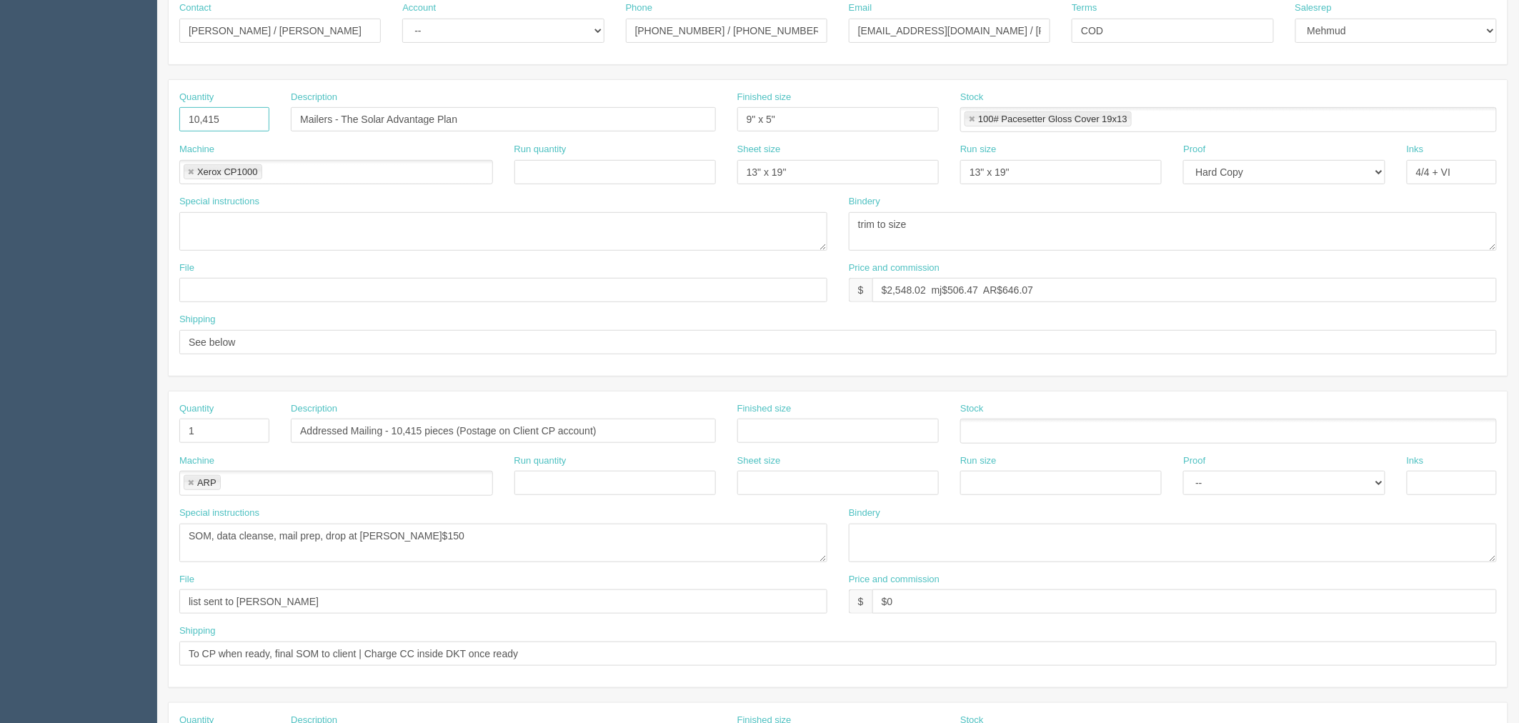
drag, startPoint x: 220, startPoint y: 116, endPoint x: 139, endPoint y: 154, distance: 88.9
click at [91, 118] on section "Dockets Estimates Customers" at bounding box center [759, 428] width 1519 height 1261
drag, startPoint x: 190, startPoint y: 166, endPoint x: 205, endPoint y: 169, distance: 15.3
click at [190, 168] on link at bounding box center [190, 172] width 9 height 9
drag, startPoint x: 431, startPoint y: 116, endPoint x: 0, endPoint y: 120, distance: 431.5
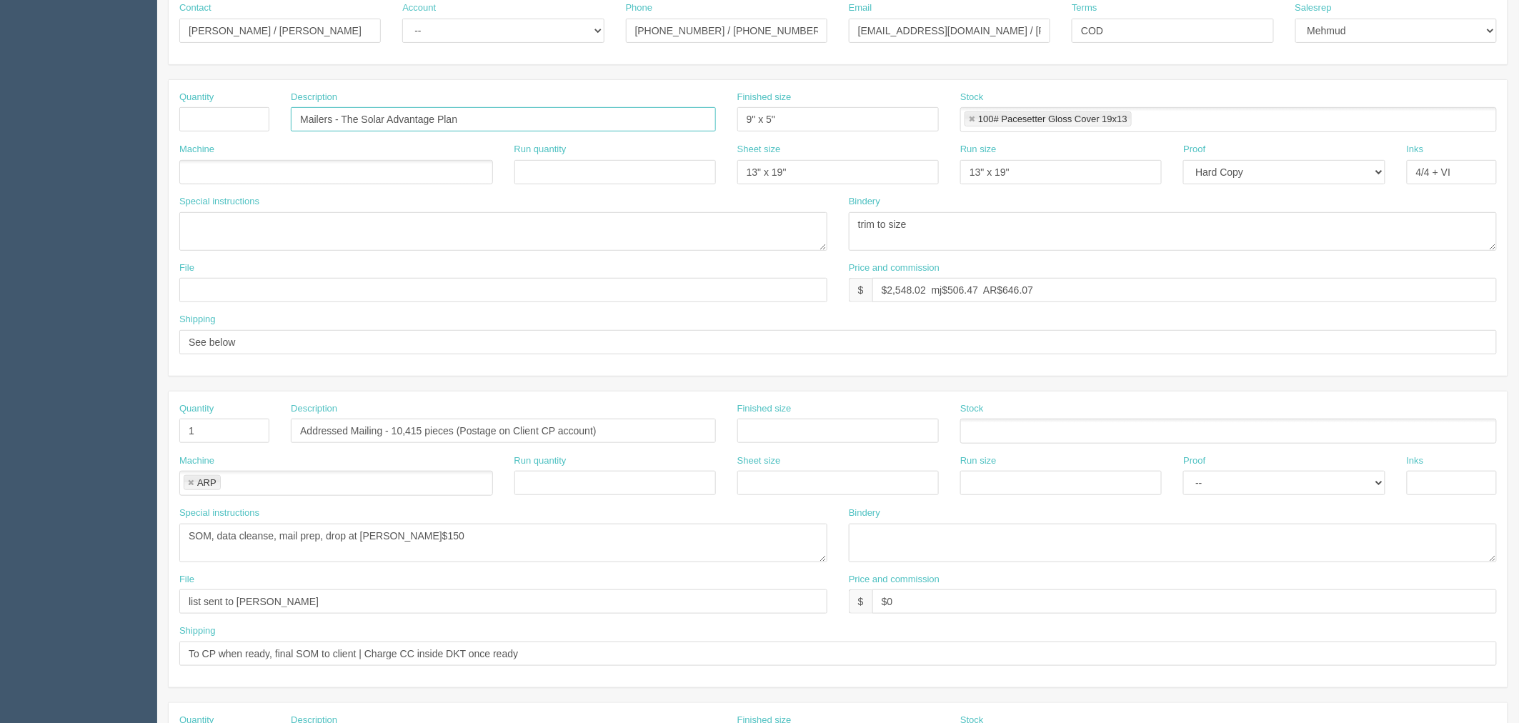
click at [0, 120] on section "Dockets Estimates Customers" at bounding box center [759, 428] width 1519 height 1261
drag, startPoint x: 623, startPoint y: 424, endPoint x: 130, endPoint y: 390, distance: 494.0
click at [130, 390] on section "Dockets Estimates Customers" at bounding box center [759, 428] width 1519 height 1261
click at [416, 116] on input "text" at bounding box center [503, 119] width 425 height 24
paste input "Addressed Mailing - 10,415 pieces (Postage on Client CP account)"
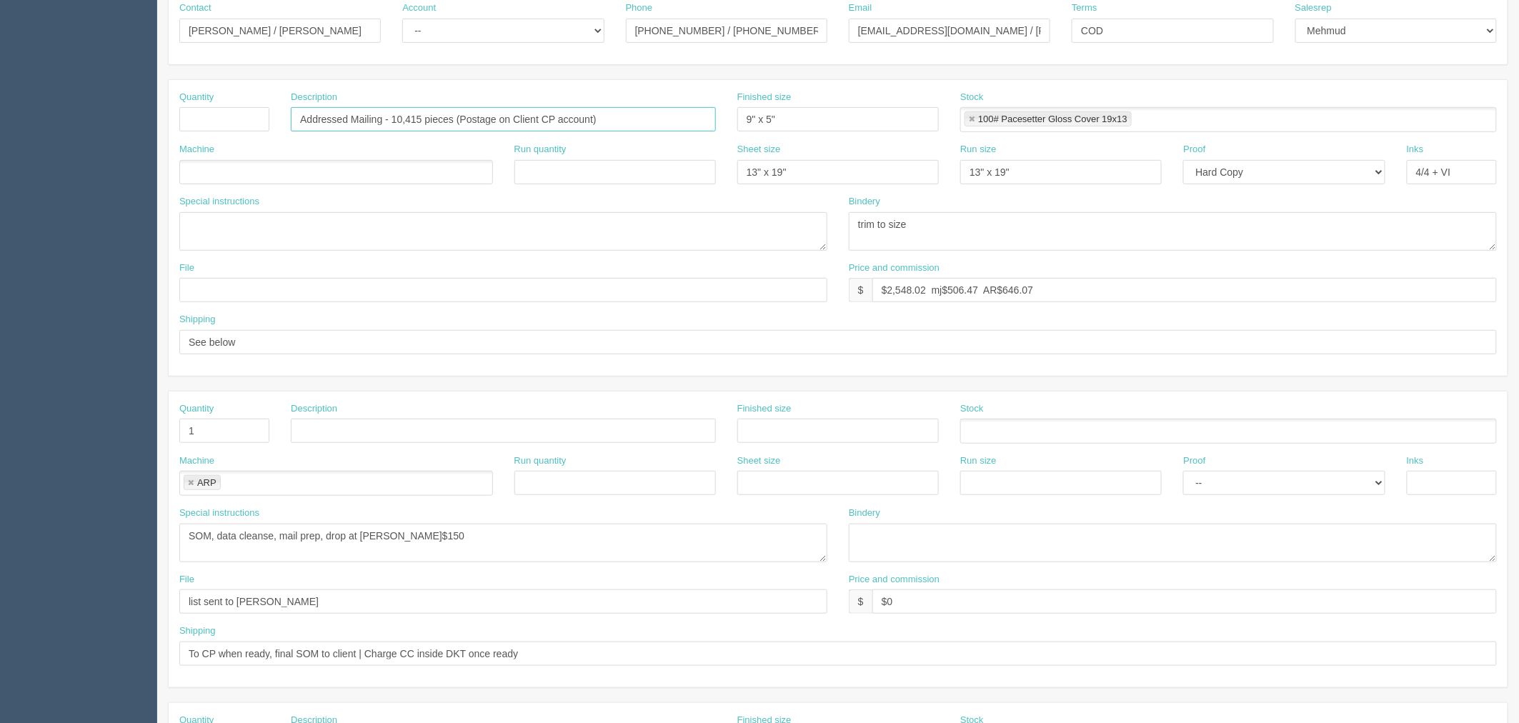
click at [494, 121] on input "Addressed Mailing - 10,415 pieces (Postage on Client CP account)" at bounding box center [503, 119] width 425 height 24
type input "Addressed Mailing - 10,415 pieces (Postage on AllRush CP account)"
drag, startPoint x: 801, startPoint y: 111, endPoint x: 811, endPoint y: 163, distance: 52.4
click at [580, 134] on div "Quantity Description Addressed Mailing - 10,415 pieces (Postage on AllRush CP a…" at bounding box center [838, 117] width 1339 height 52
click at [973, 119] on link at bounding box center [971, 119] width 9 height 9
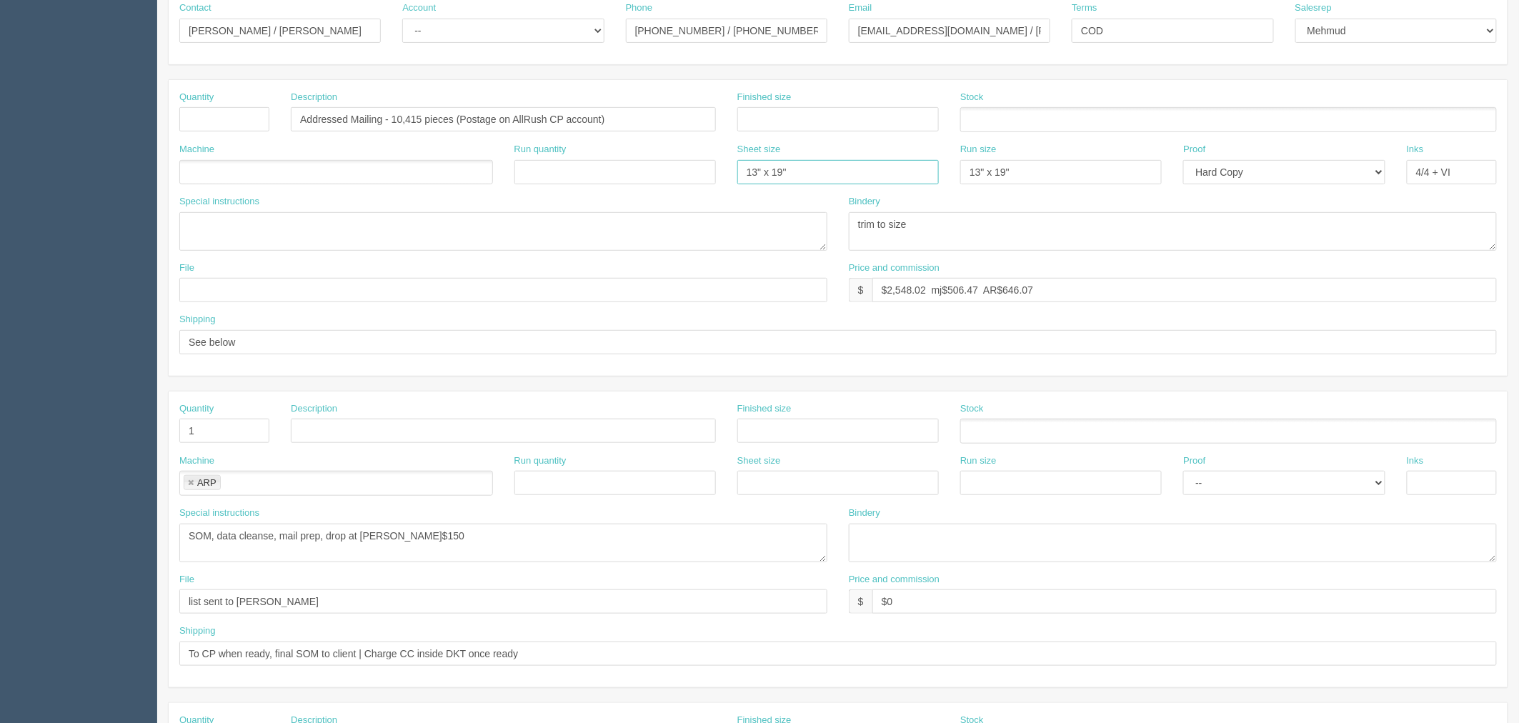
drag, startPoint x: 855, startPoint y: 165, endPoint x: 791, endPoint y: 199, distance: 72.5
click at [657, 173] on div "Machine Run quantity Sheet size 13" x 19" Run size 13" x 19" Proof -- Email Har…" at bounding box center [838, 169] width 1339 height 52
drag, startPoint x: 1089, startPoint y: 180, endPoint x: 855, endPoint y: 180, distance: 233.6
click at [831, 180] on div "Machine Run quantity Sheet size Run size 13" x 19" Proof -- Email Hard Copy Ink…" at bounding box center [838, 169] width 1339 height 52
drag, startPoint x: 1321, startPoint y: 165, endPoint x: 1325, endPoint y: 177, distance: 12.7
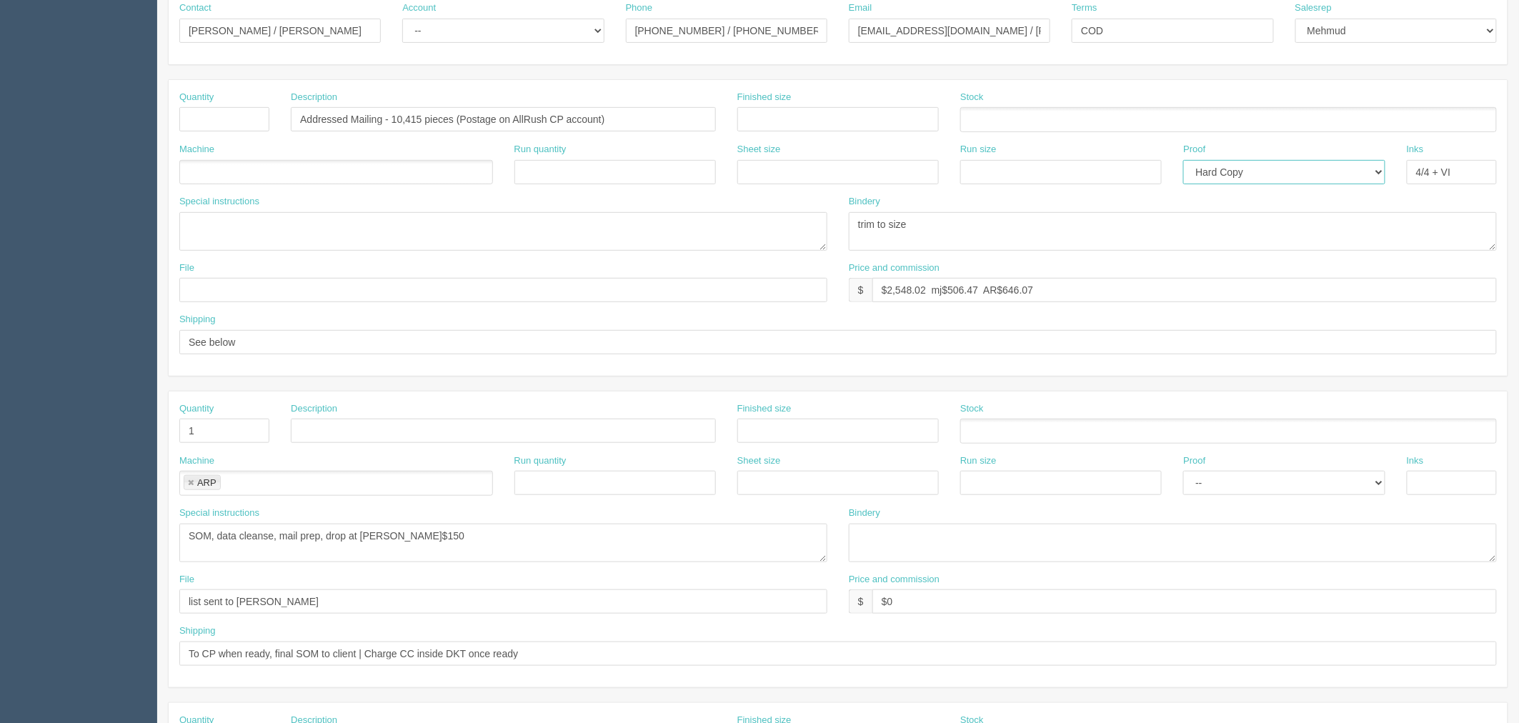
click at [1321, 165] on select "-- Email Hard Copy" at bounding box center [1283, 172] width 201 height 24
select select
click at [1183, 160] on select "-- Email Hard Copy" at bounding box center [1283, 172] width 201 height 24
drag, startPoint x: 1459, startPoint y: 166, endPoint x: 914, endPoint y: 191, distance: 544.9
click at [916, 189] on div "Machine Run quantity Sheet size Run size Proof -- Email Hard Copy Inks 4/4 + VI" at bounding box center [838, 169] width 1339 height 52
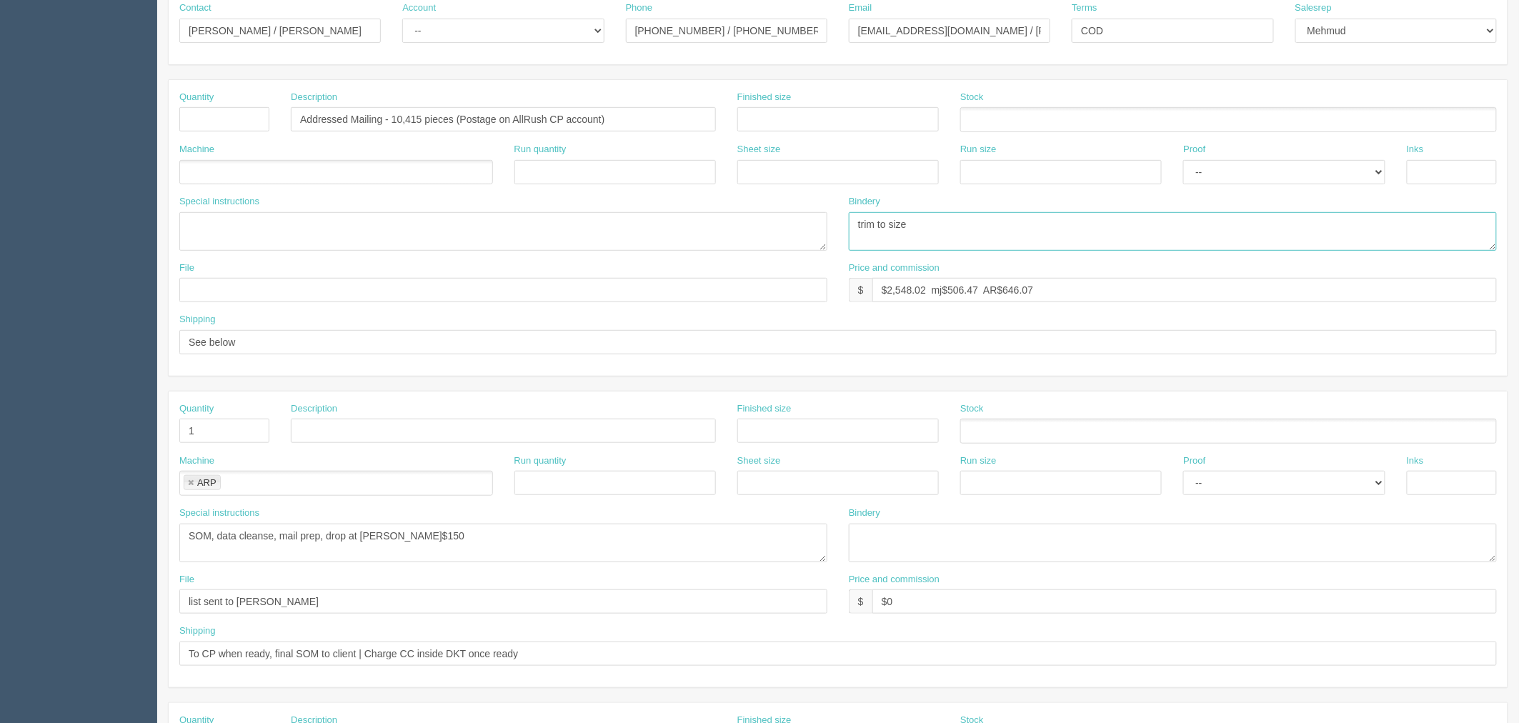
drag, startPoint x: 937, startPoint y: 220, endPoint x: 693, endPoint y: 230, distance: 244.5
click at [693, 230] on div "Special instructions get final VI file from Amy, recipient name to say "Microge…" at bounding box center [838, 228] width 1339 height 66
drag, startPoint x: 1108, startPoint y: 287, endPoint x: 410, endPoint y: 308, distance: 698.2
click at [410, 308] on div "File Price and commission $ $2,548.02 mj$506.47 AR$646.07" at bounding box center [838, 287] width 1339 height 52
type input "$___________________ mj$0 AR$____________________"
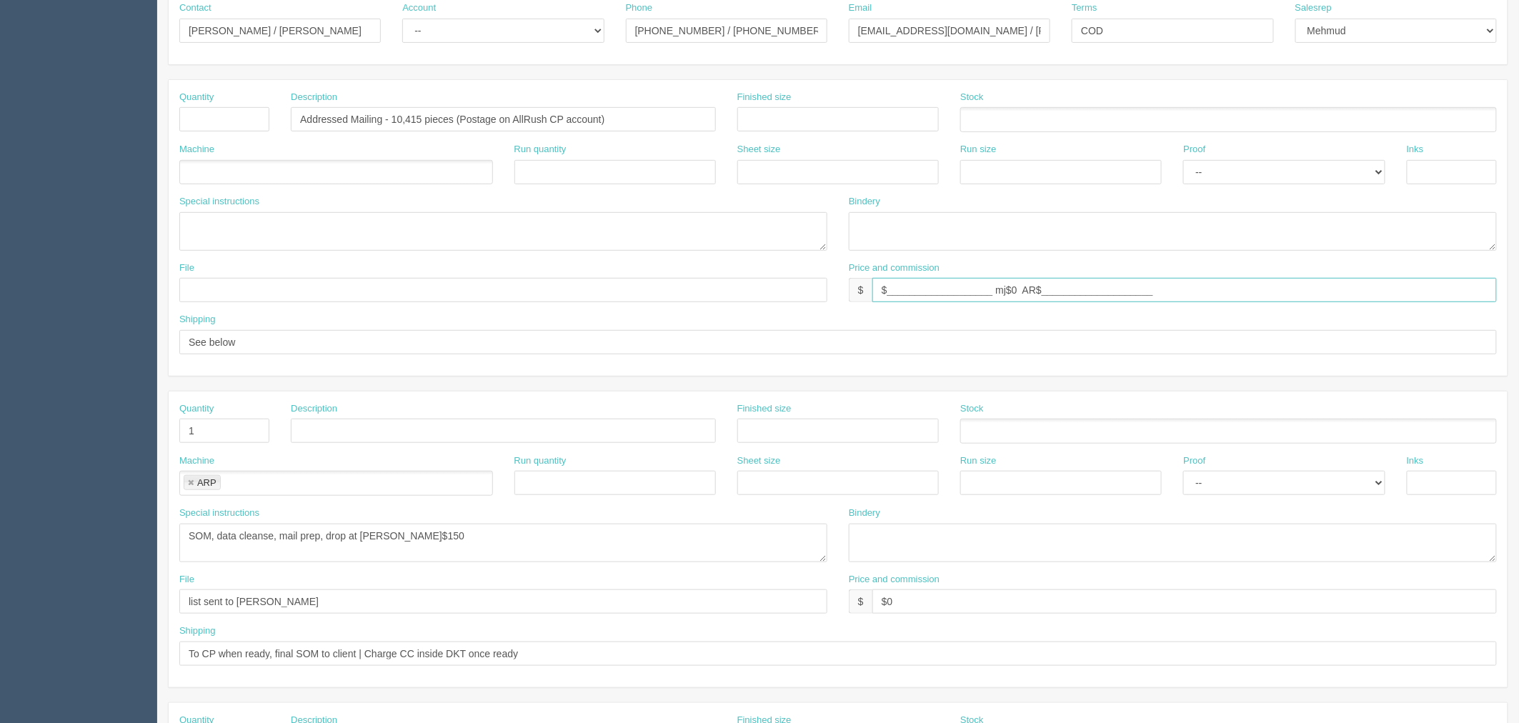
drag, startPoint x: 194, startPoint y: 486, endPoint x: 191, endPoint y: 462, distance: 23.7
click at [194, 486] on link at bounding box center [190, 483] width 9 height 9
type input "$___________________ mj$0 AR$____________________"
click at [216, 169] on ul at bounding box center [336, 172] width 314 height 25
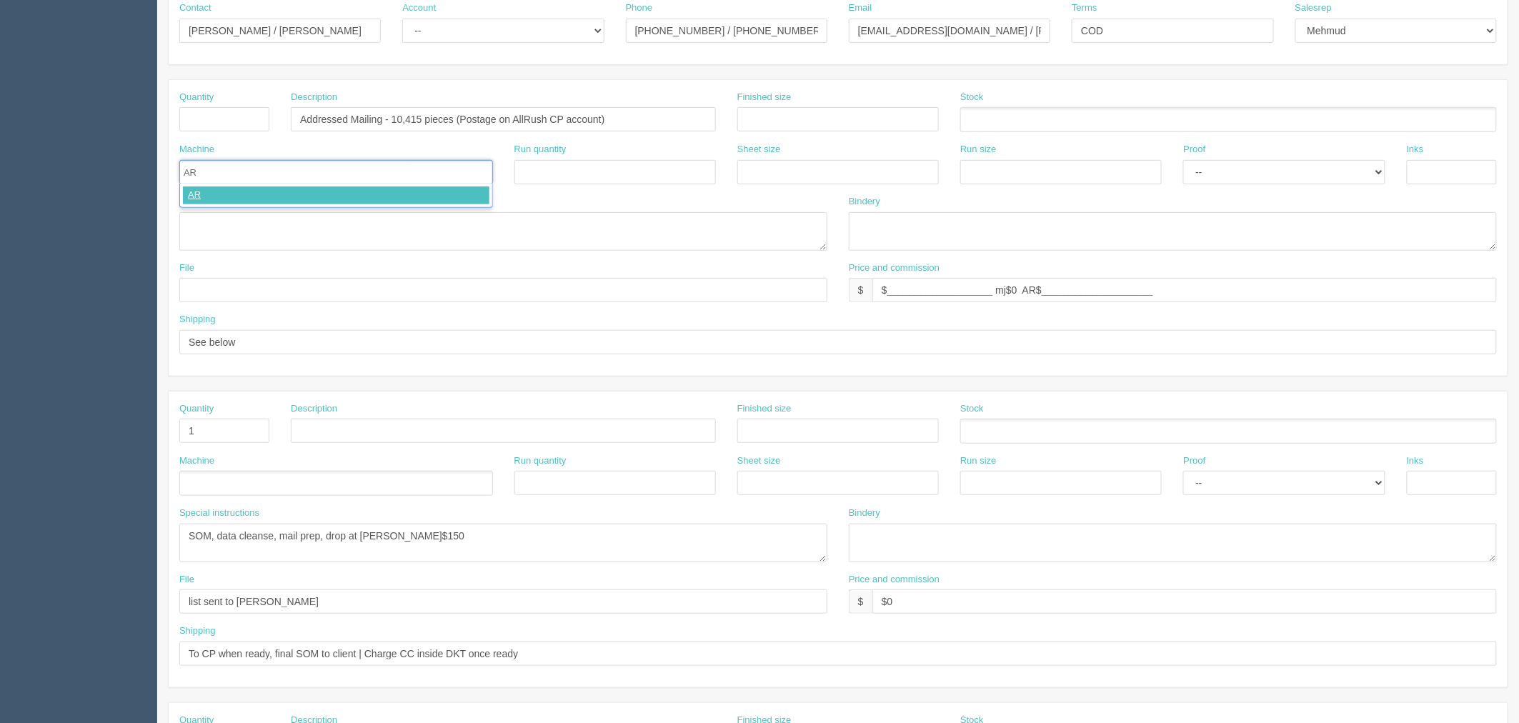
type input "ARP"
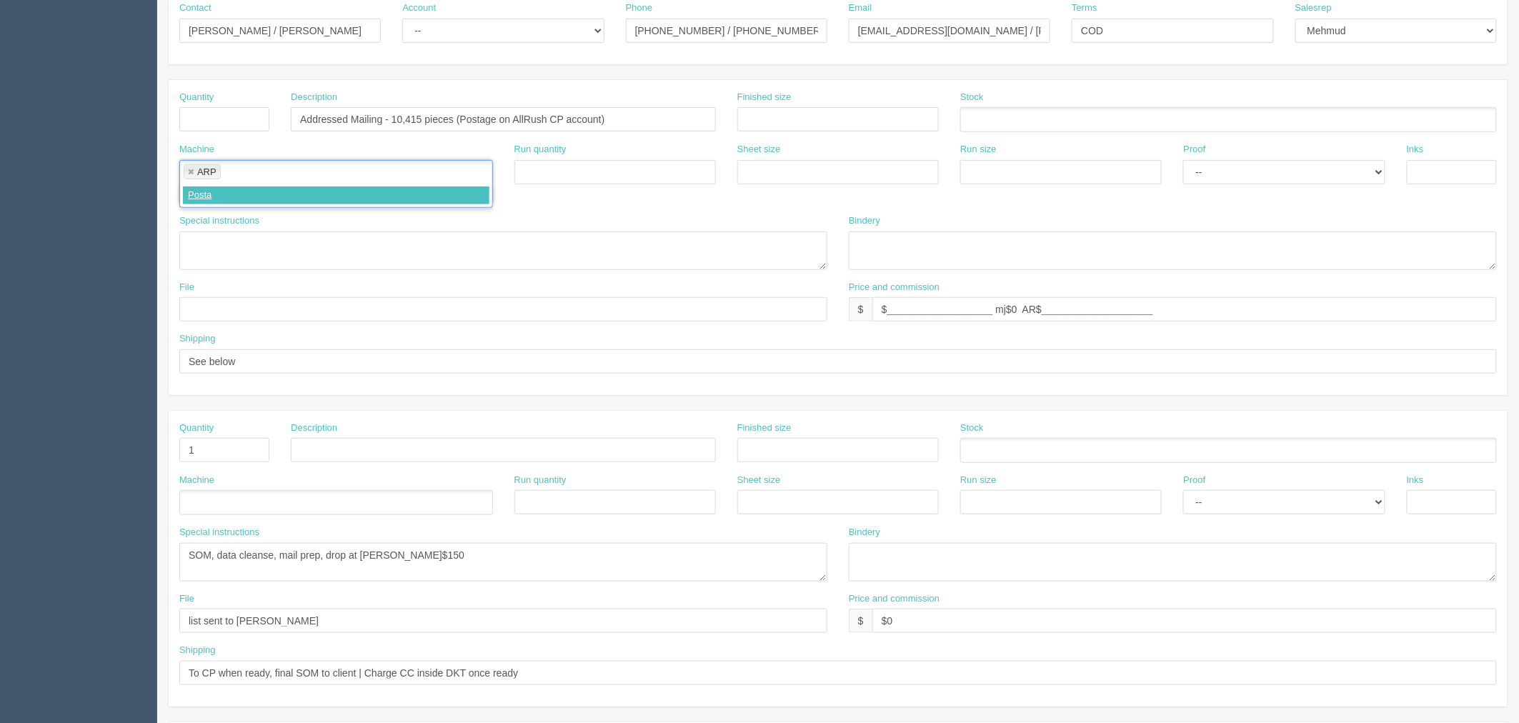
type input "Postage"
type input "ARP,Postage"
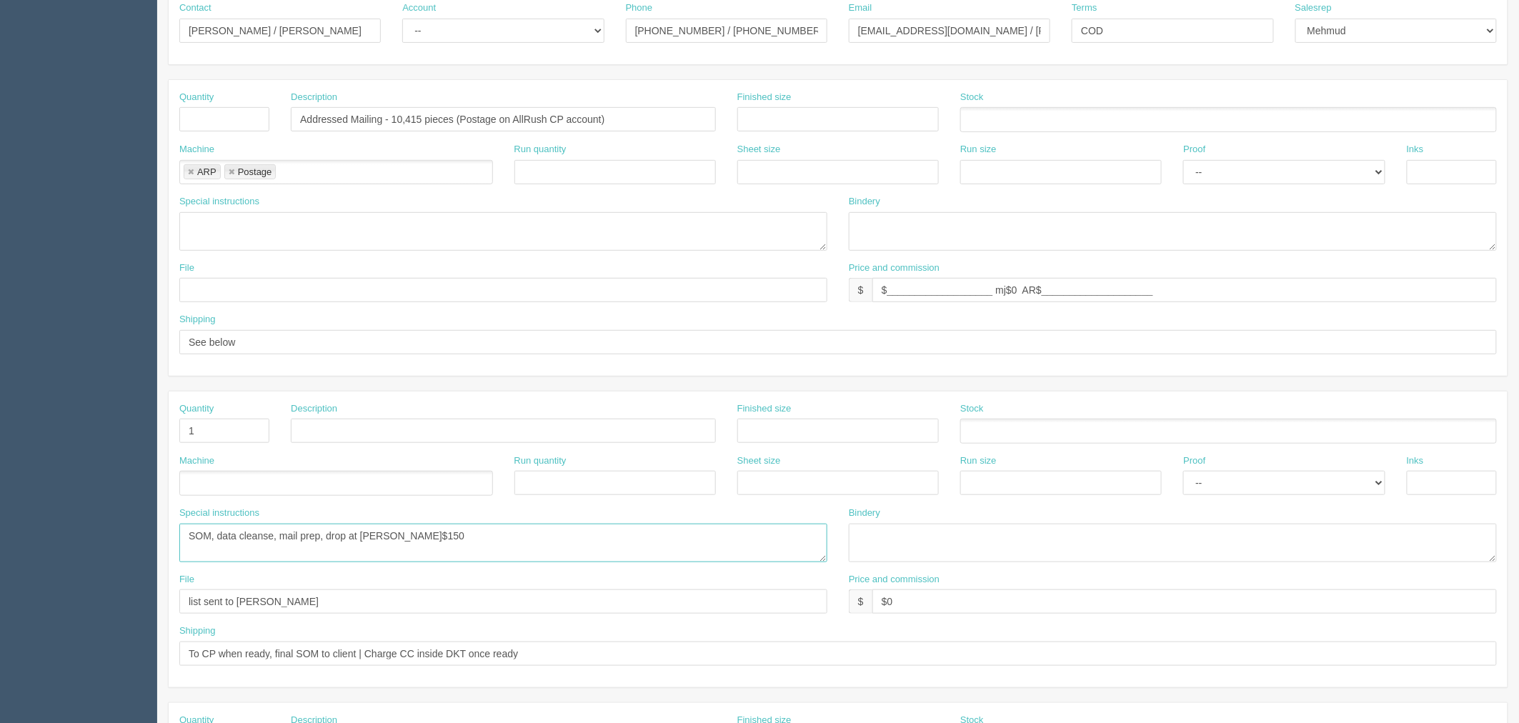
click at [593, 544] on textarea "SOM, data cleanse, mail prep, drop at CP ARP$150" at bounding box center [503, 543] width 648 height 39
click at [353, 227] on textarea "get final VI file from Amy, recipient name to say "Microgenerator" on ALL cards…" at bounding box center [503, 231] width 648 height 39
paste textarea "SOM, data cleanse, mail prep, drop at CP ARP$150"
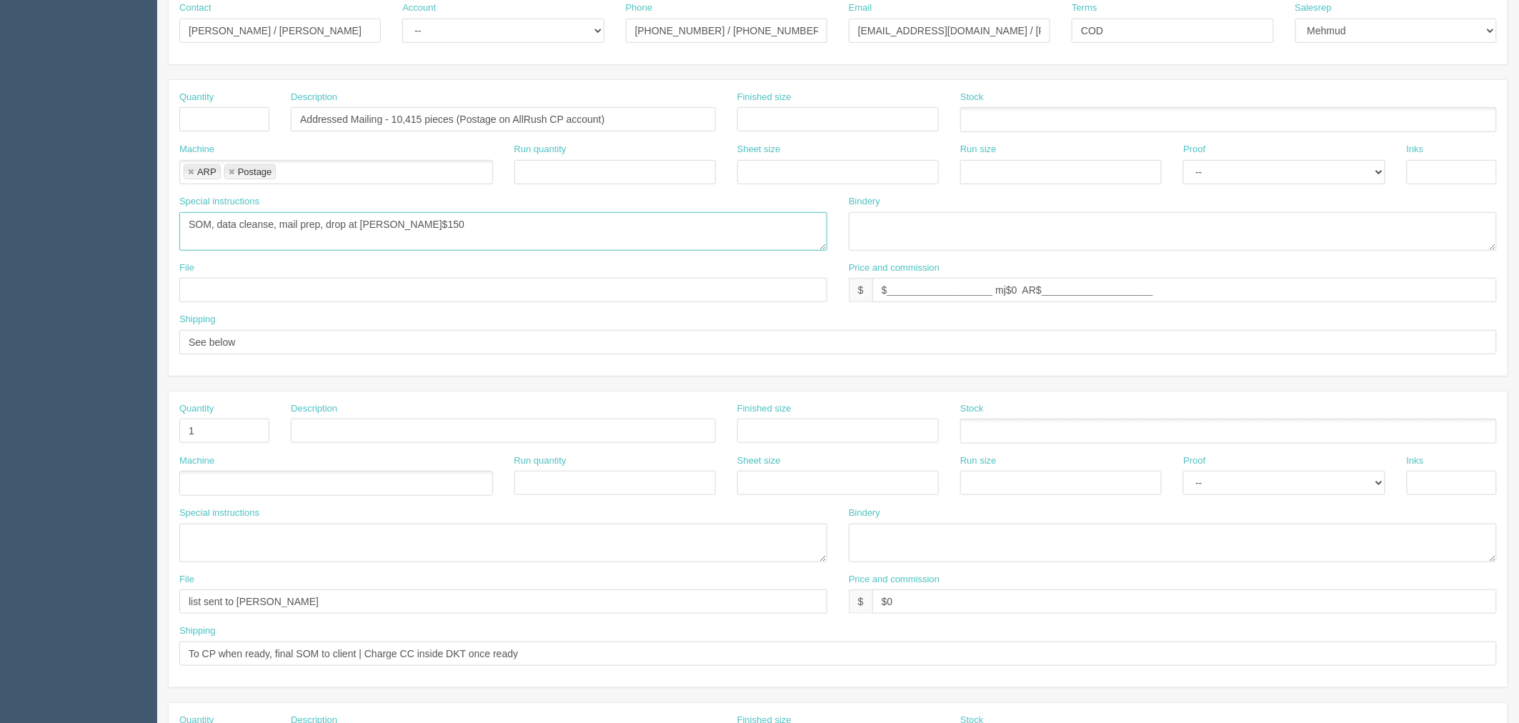
type textarea "SOM, data cleanse, mail prep, drop at CP ARP$150"
drag, startPoint x: 569, startPoint y: 650, endPoint x: 0, endPoint y: 616, distance: 570.3
click at [0, 616] on section "Dockets Estimates Customers" at bounding box center [759, 428] width 1519 height 1261
drag, startPoint x: 291, startPoint y: 601, endPoint x: 493, endPoint y: 615, distance: 201.9
click at [0, 602] on section "Dockets Estimates Customers" at bounding box center [759, 428] width 1519 height 1261
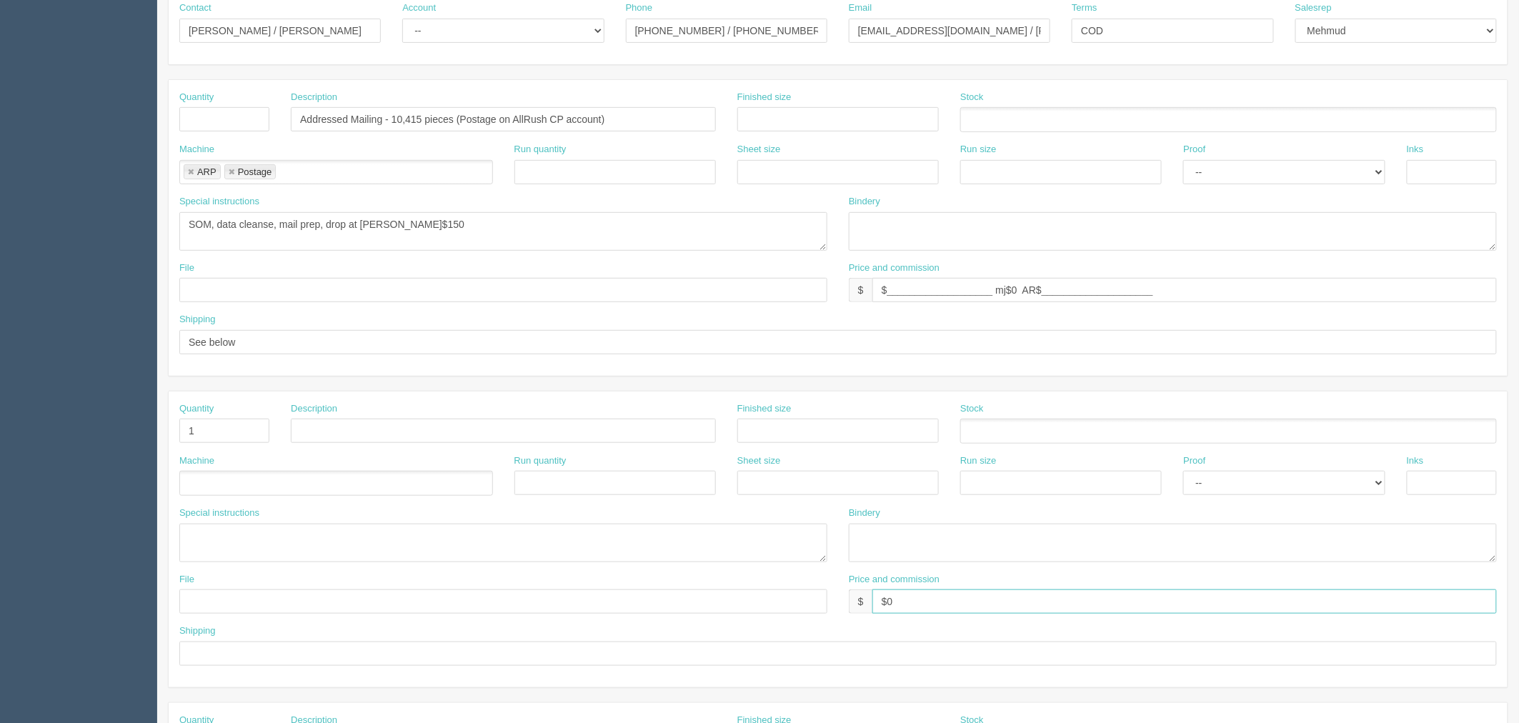
drag, startPoint x: 915, startPoint y: 599, endPoint x: 43, endPoint y: 449, distance: 885.0
click at [213, 532] on div "Quantity 1 Description Finished size Stock Machine Run quantity Sheet size Run …" at bounding box center [838, 539] width 1339 height 296
drag, startPoint x: 196, startPoint y: 429, endPoint x: 80, endPoint y: 380, distance: 125.5
click at [68, 400] on section "Dockets Estimates Customers" at bounding box center [759, 428] width 1519 height 1261
click at [201, 117] on input "text" at bounding box center [224, 119] width 90 height 24
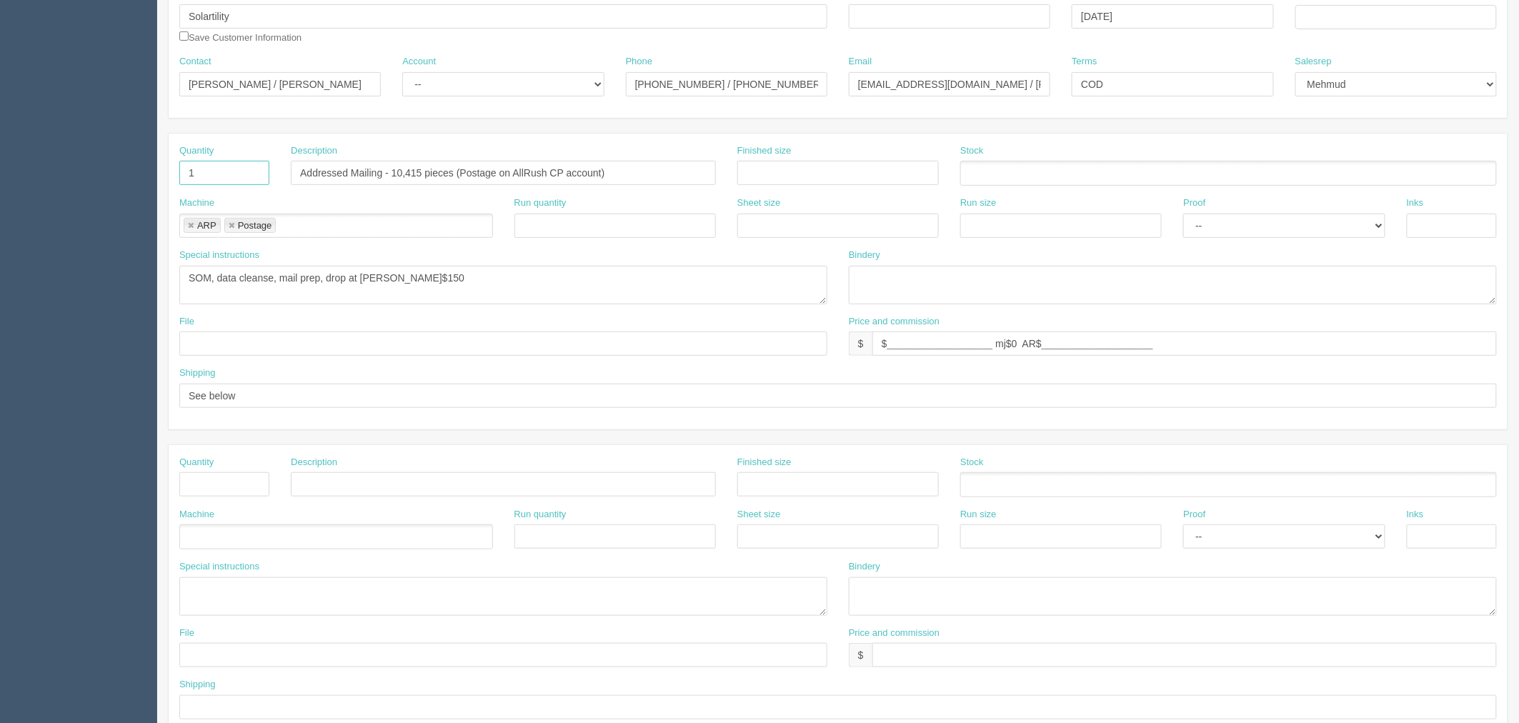
scroll to position [159, 0]
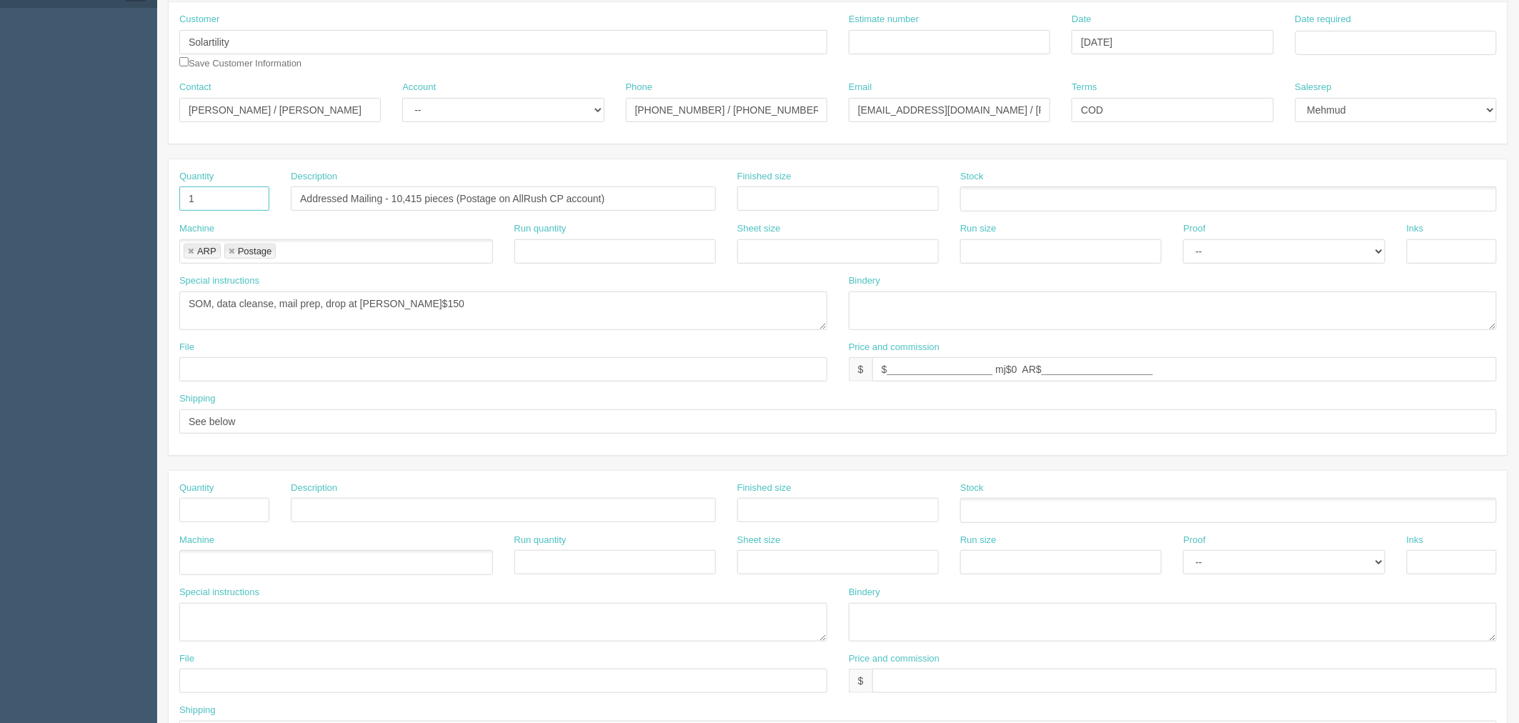
type input "1"
drag, startPoint x: 466, startPoint y: 101, endPoint x: 457, endPoint y: 117, distance: 18.3
click at [466, 101] on select "-- Existing Client Allrush Client Rep Client" at bounding box center [502, 110] width 201 height 24
select select "Allrush Client"
click at [402, 98] on select "-- Existing Client Allrush Client Rep Client" at bounding box center [502, 110] width 201 height 24
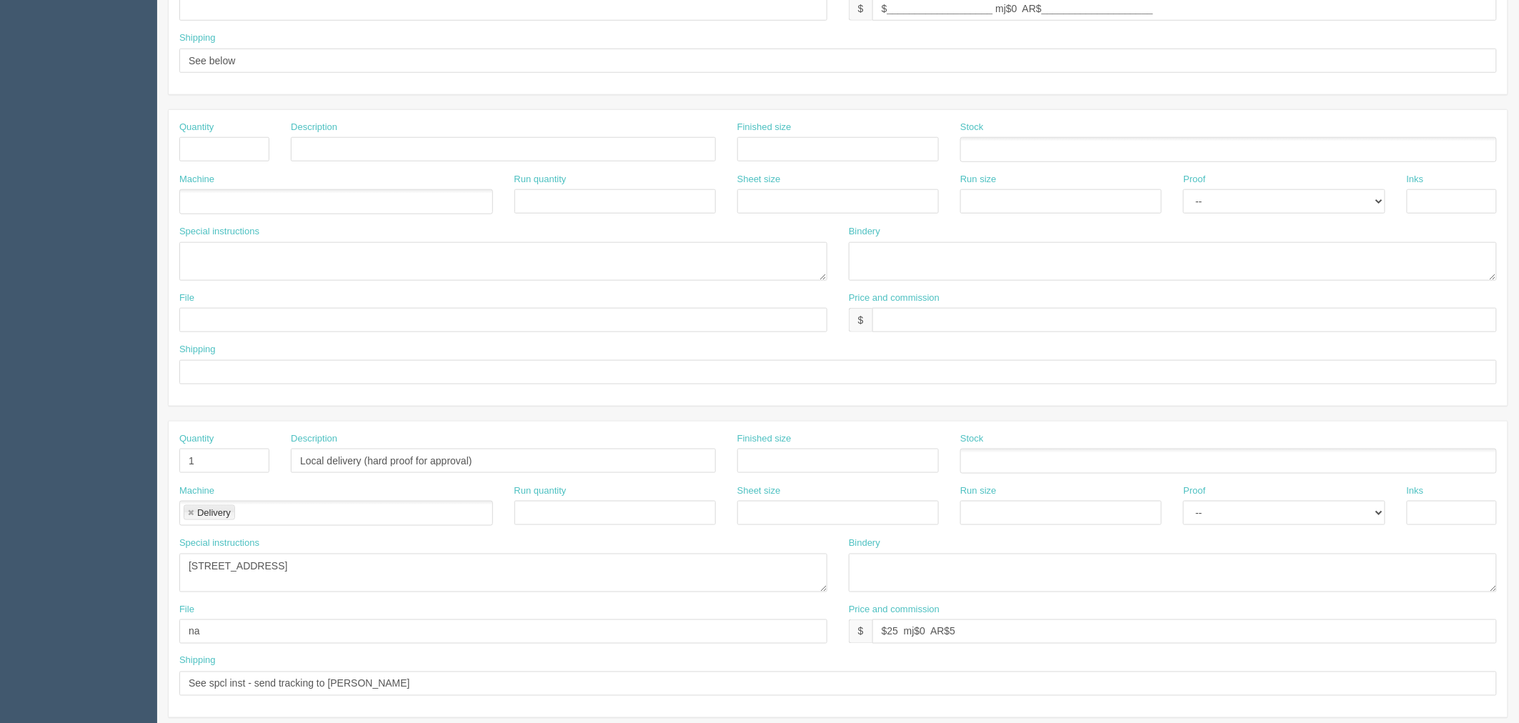
scroll to position [555, 0]
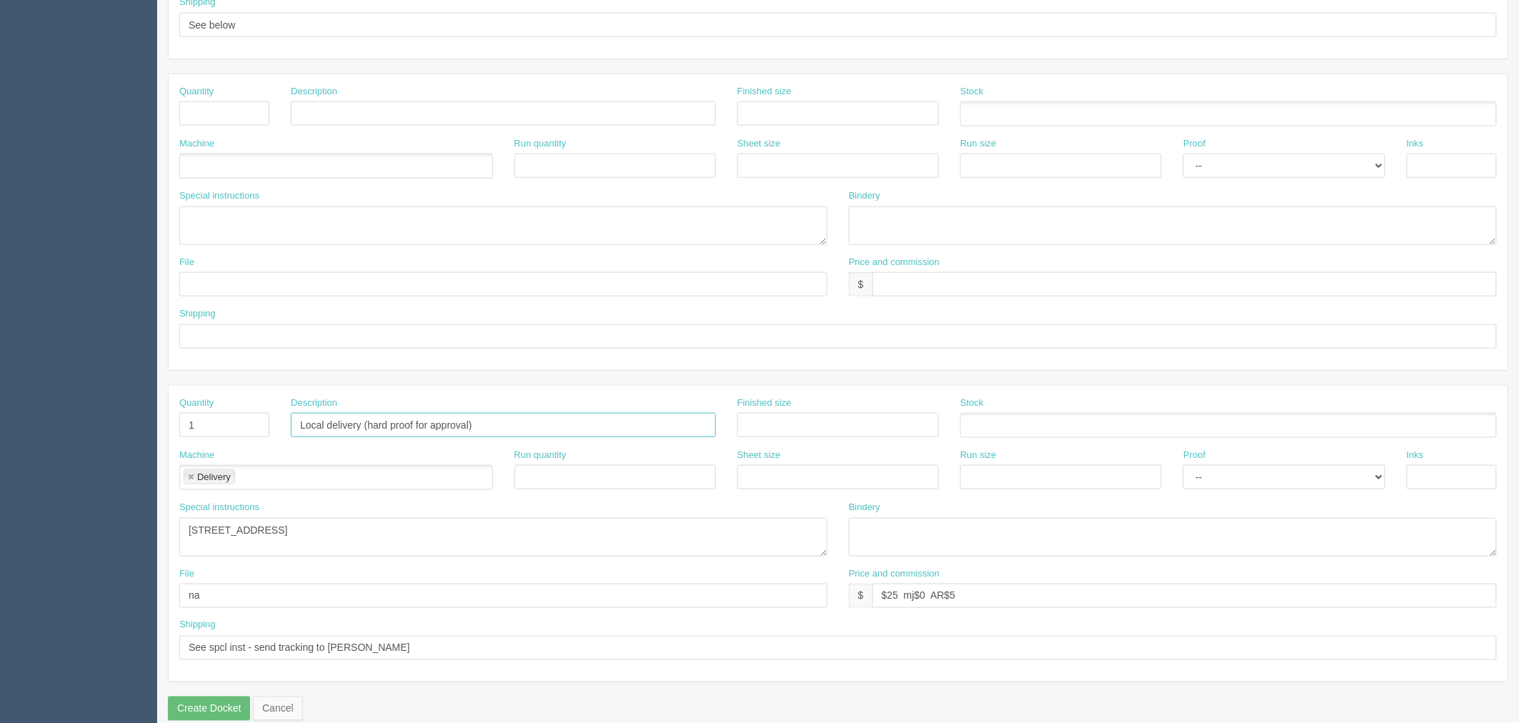
drag, startPoint x: 150, startPoint y: 425, endPoint x: 164, endPoint y: 439, distance: 20.2
click at [143, 429] on section "Dockets Estimates Customers" at bounding box center [759, 111] width 1519 height 1261
drag, startPoint x: 196, startPoint y: 425, endPoint x: 175, endPoint y: 461, distance: 42.3
click at [146, 436] on section "Dockets Estimates Customers" at bounding box center [759, 111] width 1519 height 1261
click at [189, 474] on link at bounding box center [190, 477] width 9 height 9
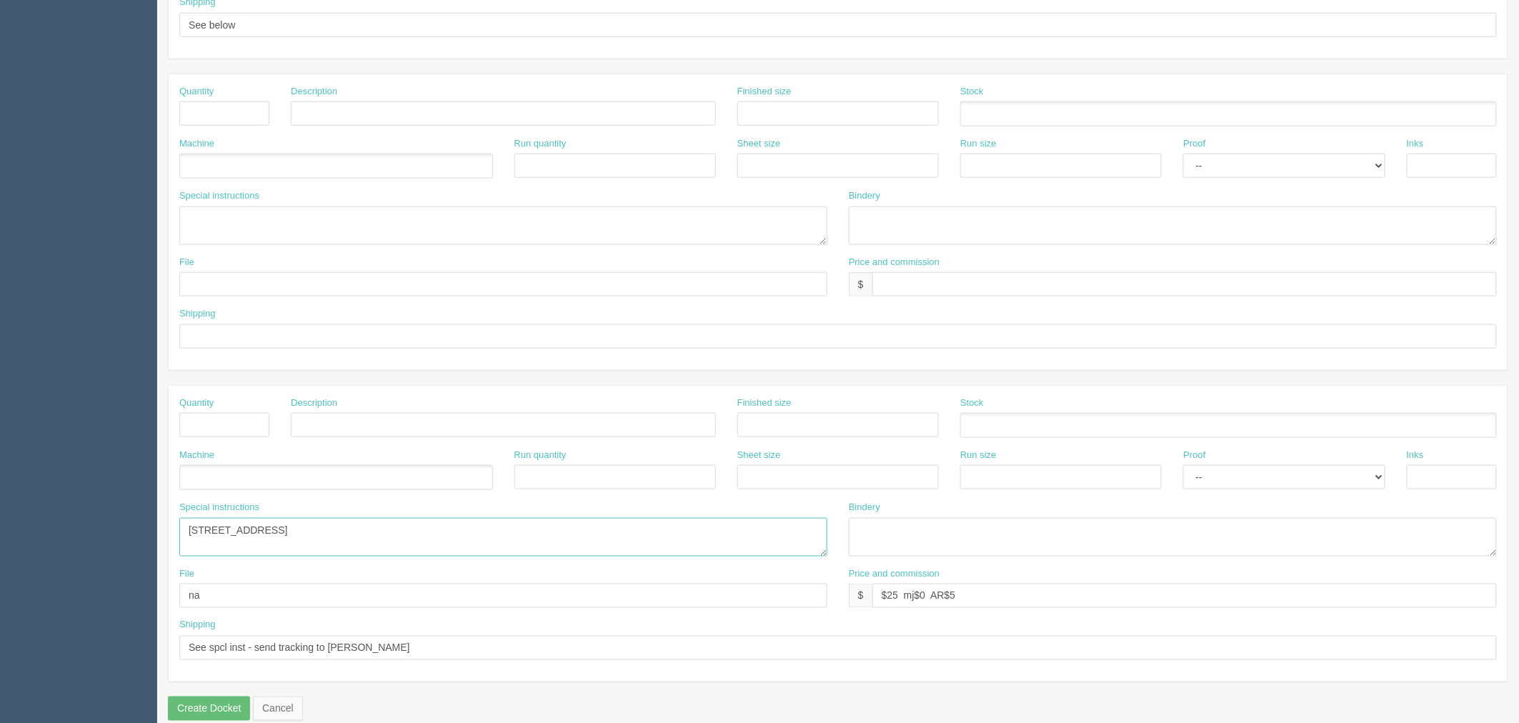
drag, startPoint x: 449, startPoint y: 531, endPoint x: 0, endPoint y: 522, distance: 448.7
click at [0, 522] on section "Dockets Estimates Customers" at bounding box center [759, 111] width 1519 height 1261
drag, startPoint x: 243, startPoint y: 595, endPoint x: 109, endPoint y: 584, distance: 134.8
click at [54, 584] on section "Dockets Estimates Customers" at bounding box center [759, 111] width 1519 height 1261
drag, startPoint x: 431, startPoint y: 649, endPoint x: 43, endPoint y: 624, distance: 389.3
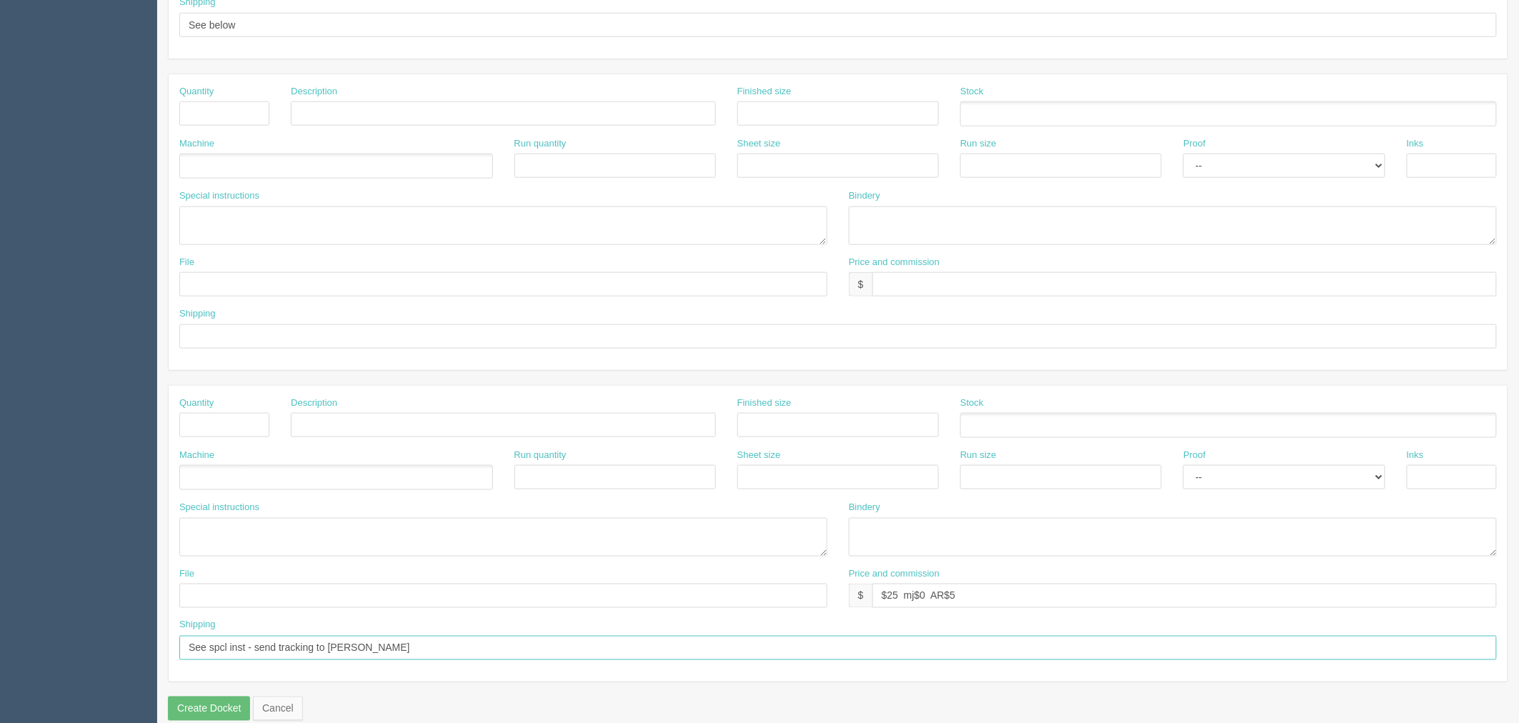
click at [43, 624] on section "Dockets Estimates Customers" at bounding box center [759, 111] width 1519 height 1261
drag, startPoint x: 993, startPoint y: 591, endPoint x: 519, endPoint y: 557, distance: 475.5
click at [481, 571] on div "File Price and commission $ $25 mj$0 AR$5" at bounding box center [838, 593] width 1339 height 52
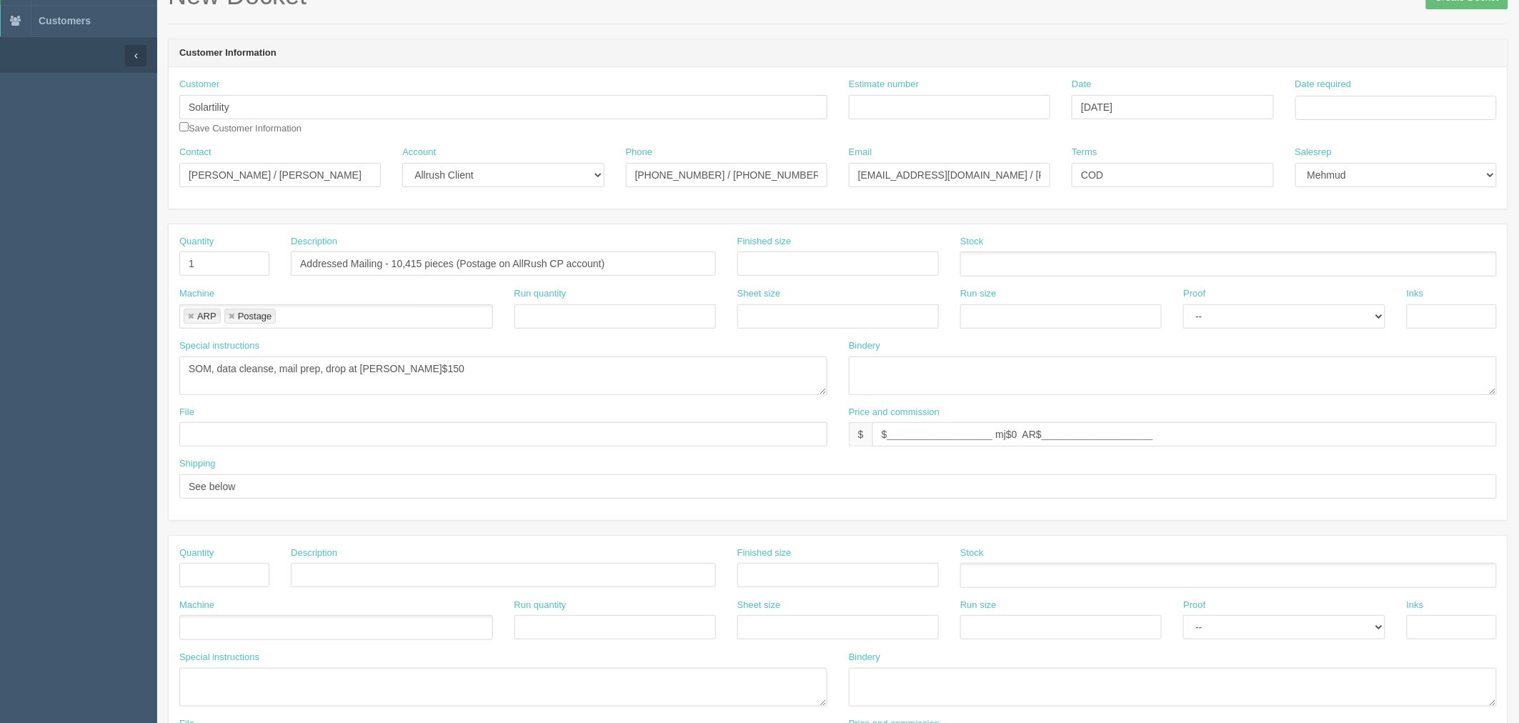
scroll to position [79, 0]
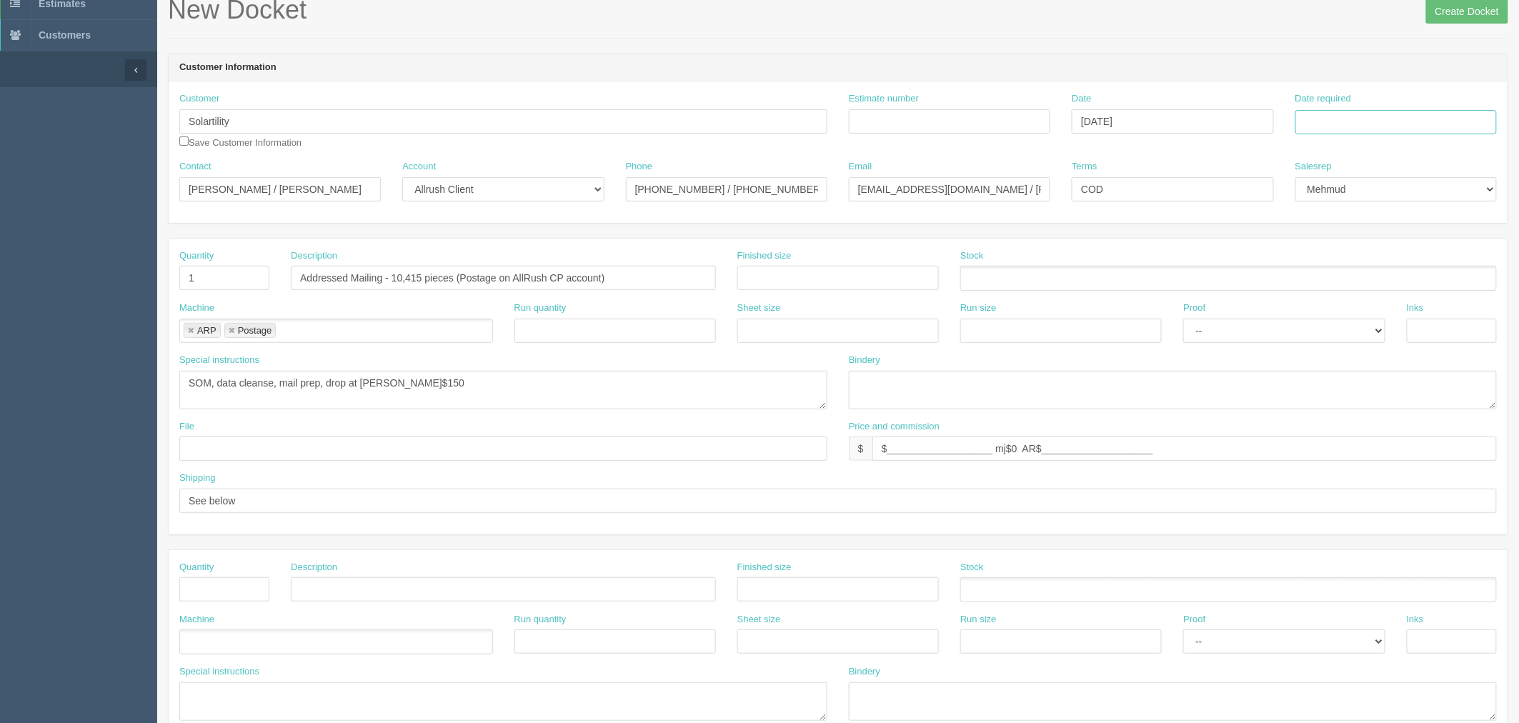
click at [1339, 121] on input "Date required" at bounding box center [1395, 122] width 201 height 24
click at [1353, 236] on td "14" at bounding box center [1348, 239] width 18 height 21
click at [1369, 238] on td "15" at bounding box center [1366, 239] width 21 height 21
type input "[DATE]"
click at [1194, 29] on div "New Docket Create Docket" at bounding box center [838, 17] width 1340 height 43
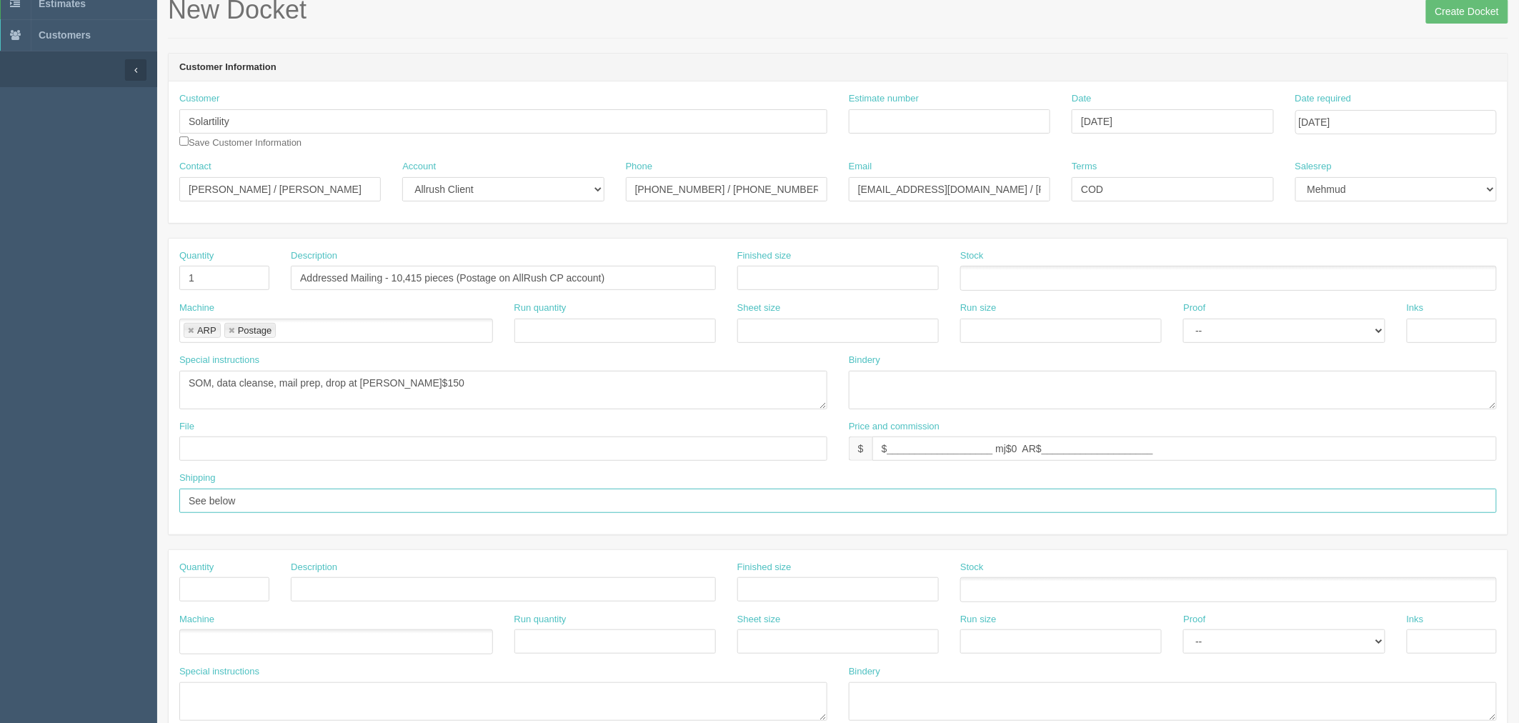
drag, startPoint x: 293, startPoint y: 498, endPoint x: 0, endPoint y: 462, distance: 295.0
click at [0, 467] on section "Dockets Estimates Customers" at bounding box center [759, 586] width 1519 height 1261
type input "Deliver to CP once payment received in full (Inv# 140906)"
click at [1446, 19] on input "Create Docket" at bounding box center [1467, 11] width 82 height 24
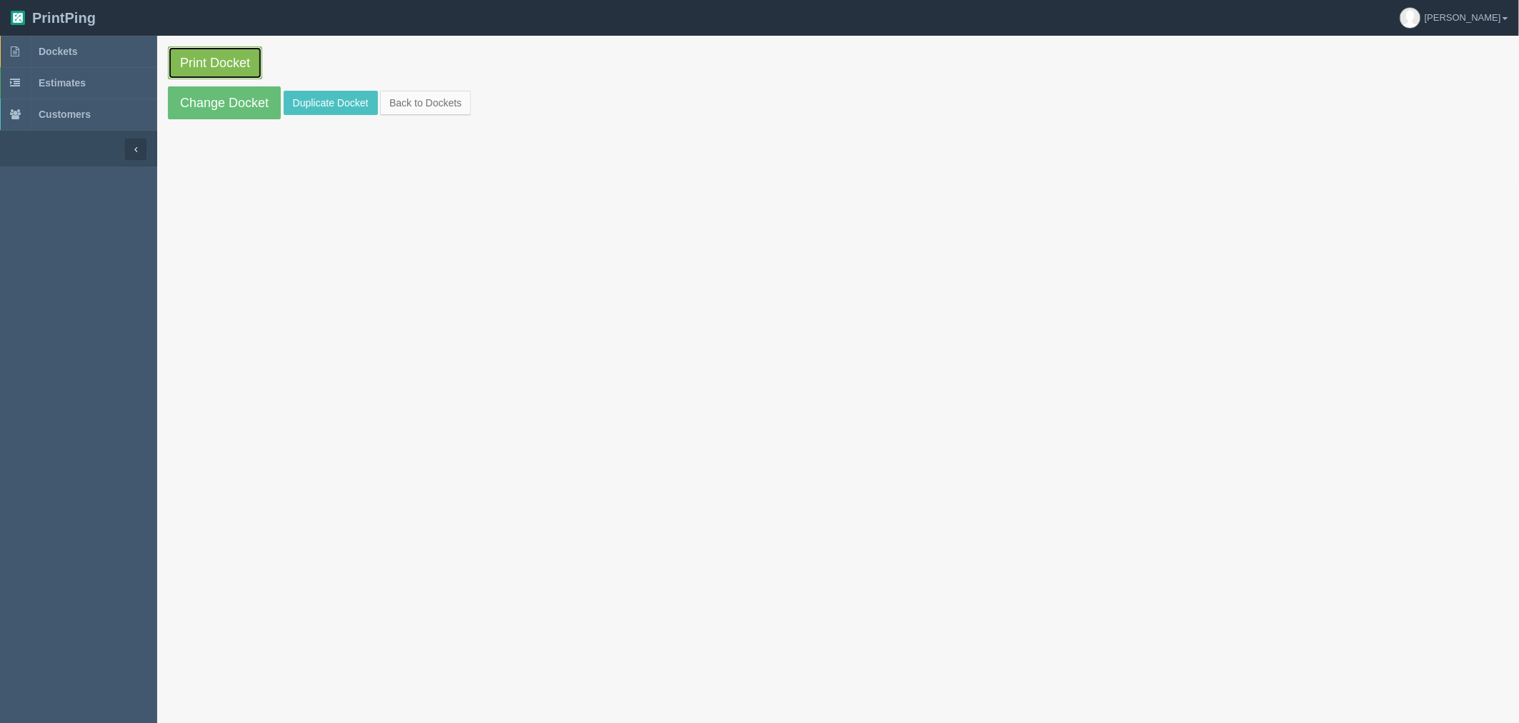
click at [234, 60] on link "Print Docket" at bounding box center [215, 62] width 94 height 33
click at [109, 44] on link "Dockets" at bounding box center [78, 51] width 157 height 31
